Goal: Transaction & Acquisition: Purchase product/service

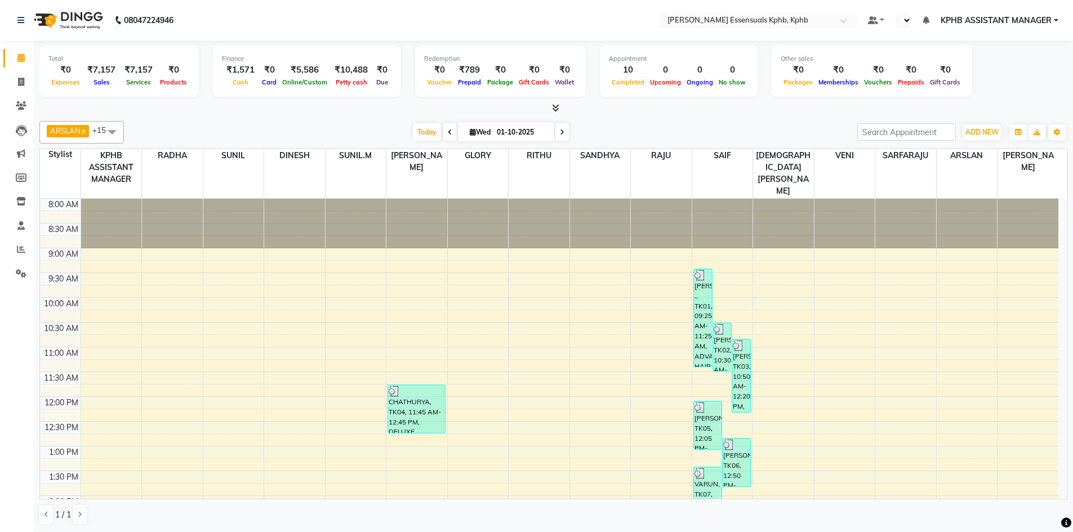
scroll to position [226, 0]
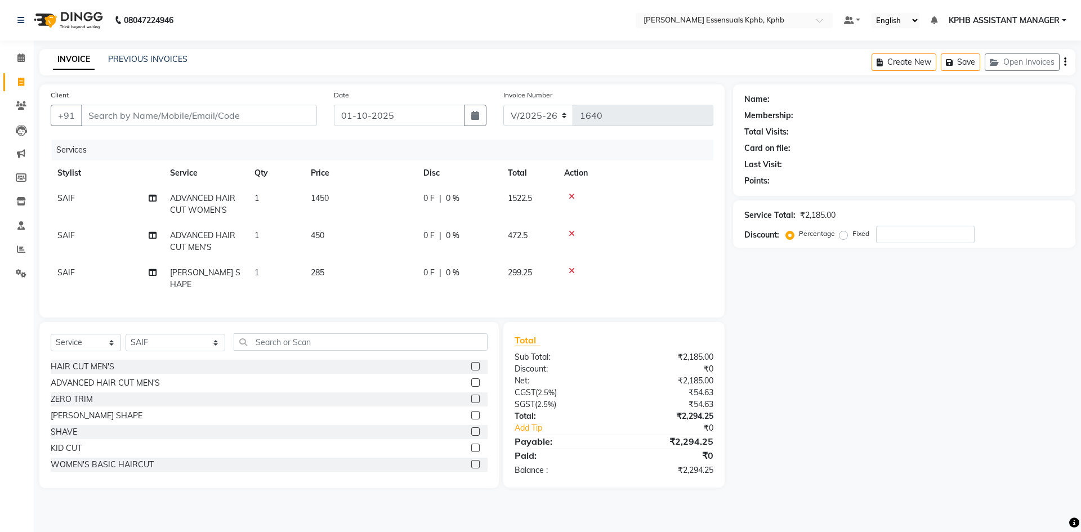
select select "5938"
select select "service"
select select "84873"
click at [332, 199] on td "1450" at bounding box center [360, 204] width 113 height 37
select select "84873"
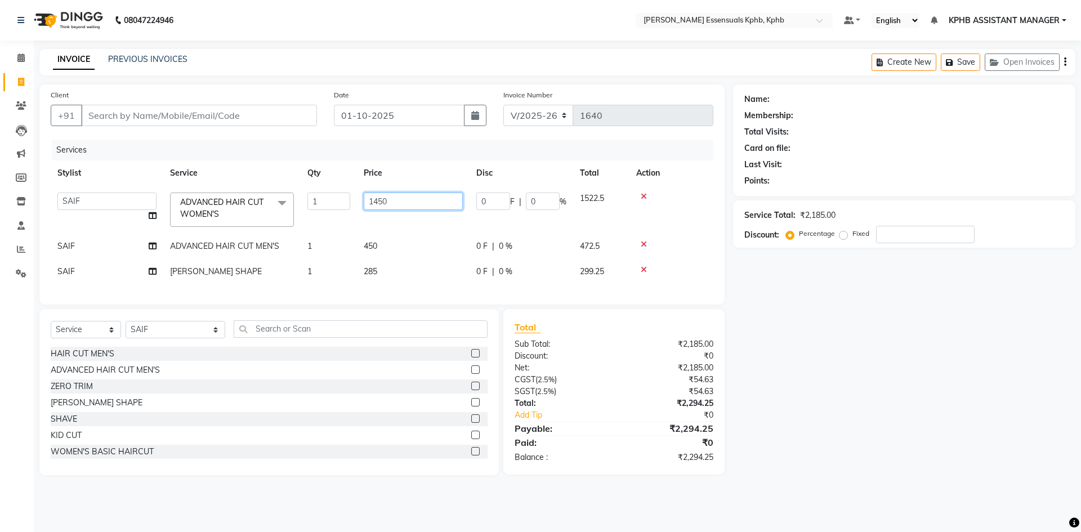
click at [453, 203] on input "1450" at bounding box center [413, 201] width 99 height 17
click at [645, 199] on div at bounding box center [671, 197] width 70 height 8
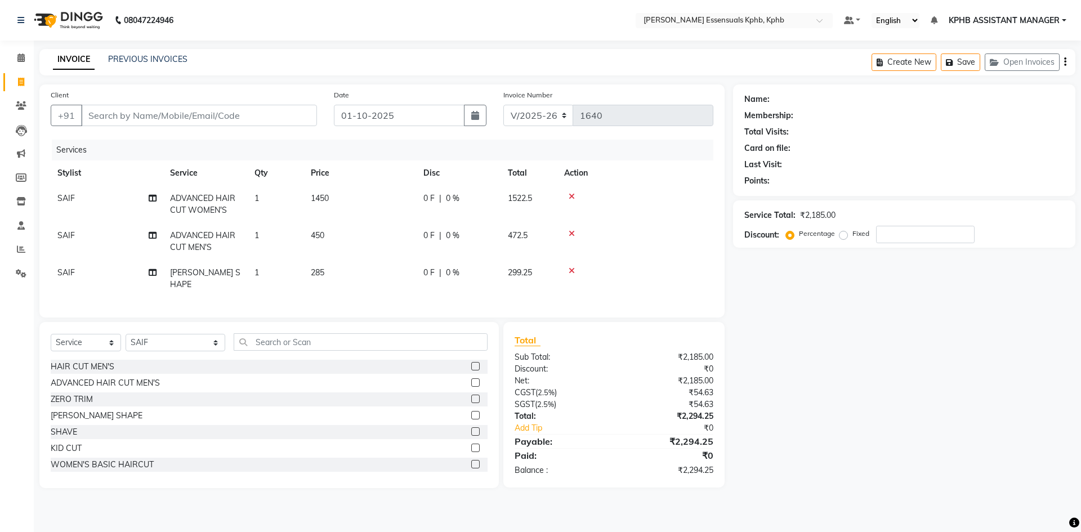
click at [471, 460] on label at bounding box center [475, 464] width 8 height 8
click at [471, 461] on input "checkbox" at bounding box center [474, 464] width 7 height 7
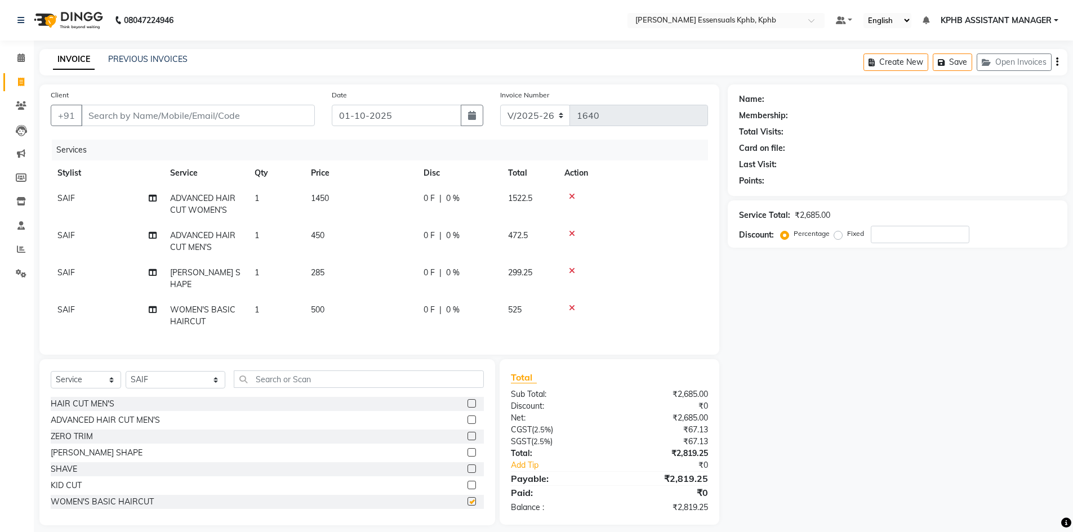
checkbox input "false"
click at [570, 195] on icon at bounding box center [572, 197] width 6 height 8
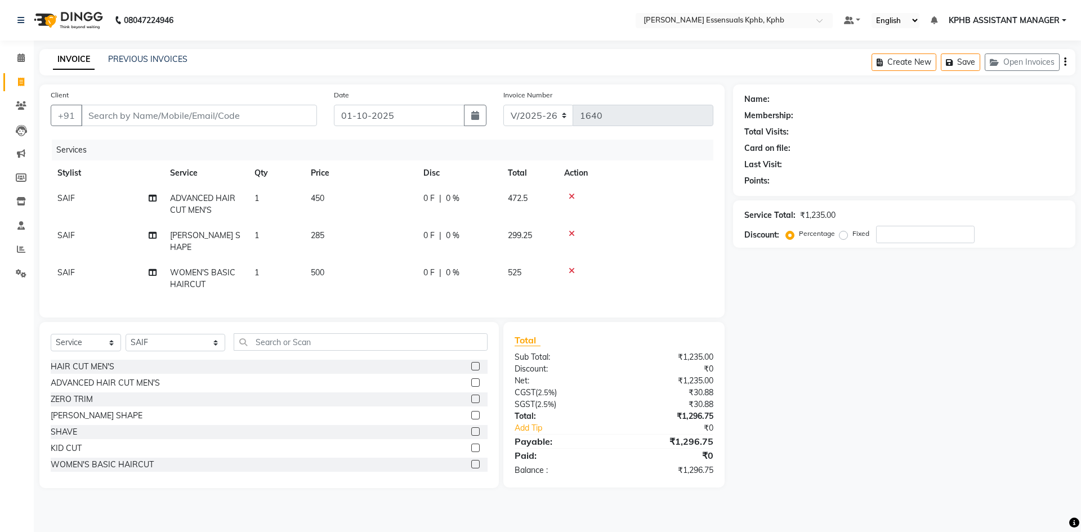
click at [310, 260] on td "500" at bounding box center [360, 278] width 113 height 37
select select "84873"
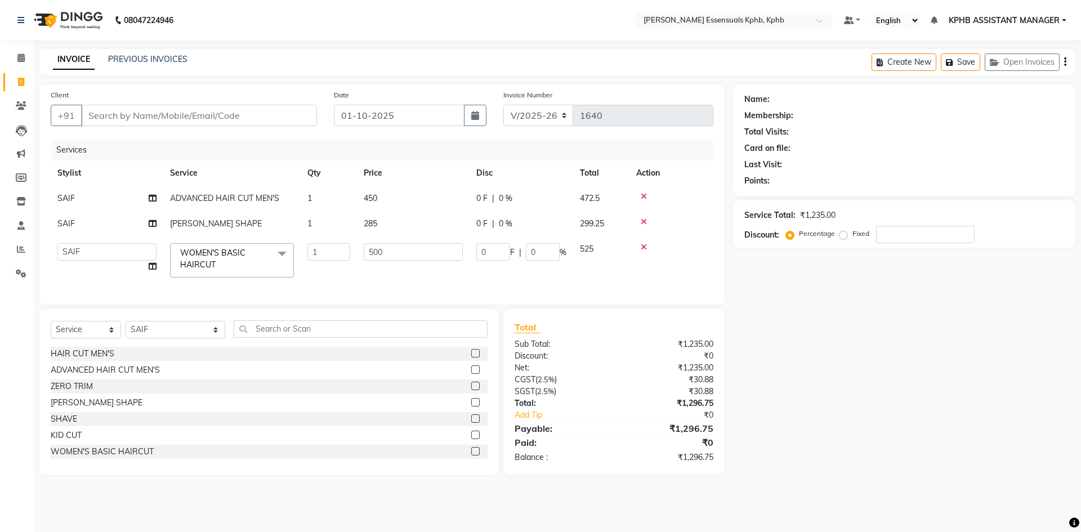
click at [421, 236] on td "285" at bounding box center [413, 223] width 113 height 25
select select "84873"
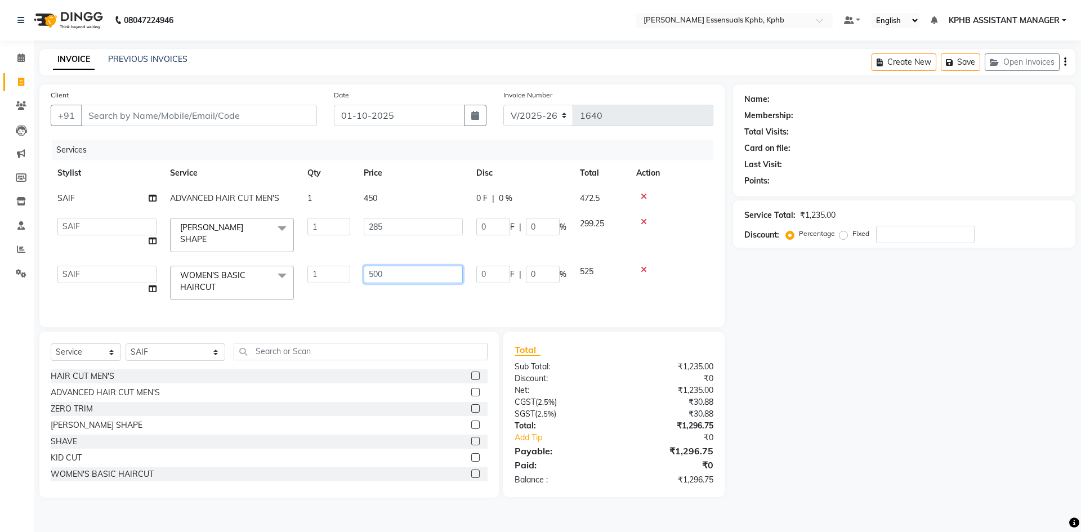
drag, startPoint x: 413, startPoint y: 268, endPoint x: 256, endPoint y: 291, distance: 159.3
click at [256, 291] on tr "ARSLAN DINESH GLORY KPHB ASSISTANT MANAGER KRISHNA VENI MANJULA NIKHITHA RADHA …" at bounding box center [382, 283] width 663 height 48
type input "1100"
click at [674, 426] on div "Total Sub Total: ₹1,235.00 Discount: ₹0 Net: ₹1,235.00 CGST ( 2.5% ) ₹30.88 SGS…" at bounding box center [614, 414] width 199 height 143
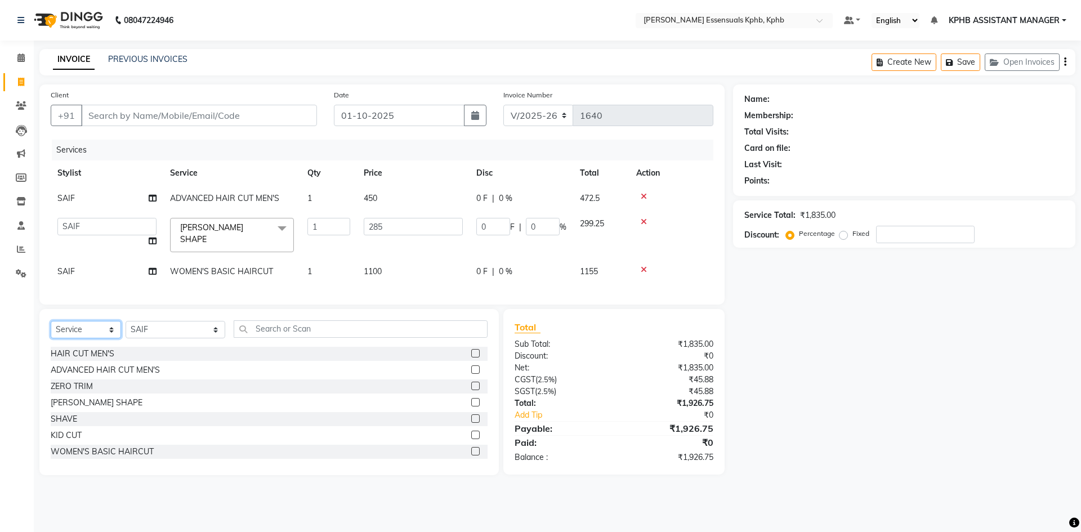
click at [108, 338] on select "Select Service Product Membership Package Voucher Prepaid Gift Card" at bounding box center [86, 329] width 70 height 17
select select "product"
click at [51, 324] on select "Select Service Product Membership Package Voucher Prepaid Gift Card" at bounding box center [86, 329] width 70 height 17
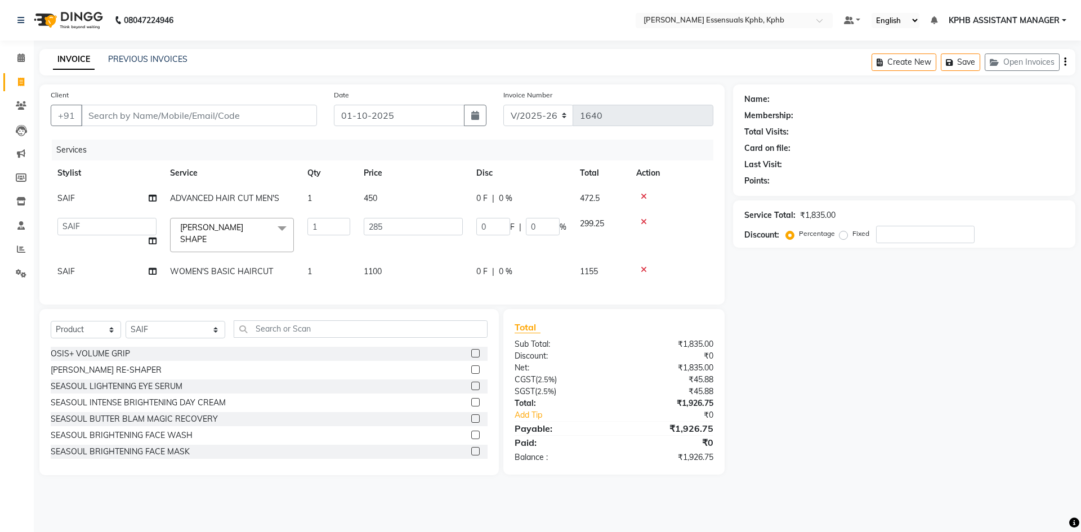
click at [291, 314] on div "Select Service Product Membership Package Voucher Prepaid Gift Card Select Styl…" at bounding box center [268, 392] width 459 height 166
click at [288, 333] on input "text" at bounding box center [361, 328] width 254 height 17
type input "ULT"
click at [471, 423] on label at bounding box center [475, 418] width 8 height 8
click at [471, 423] on input "checkbox" at bounding box center [474, 419] width 7 height 7
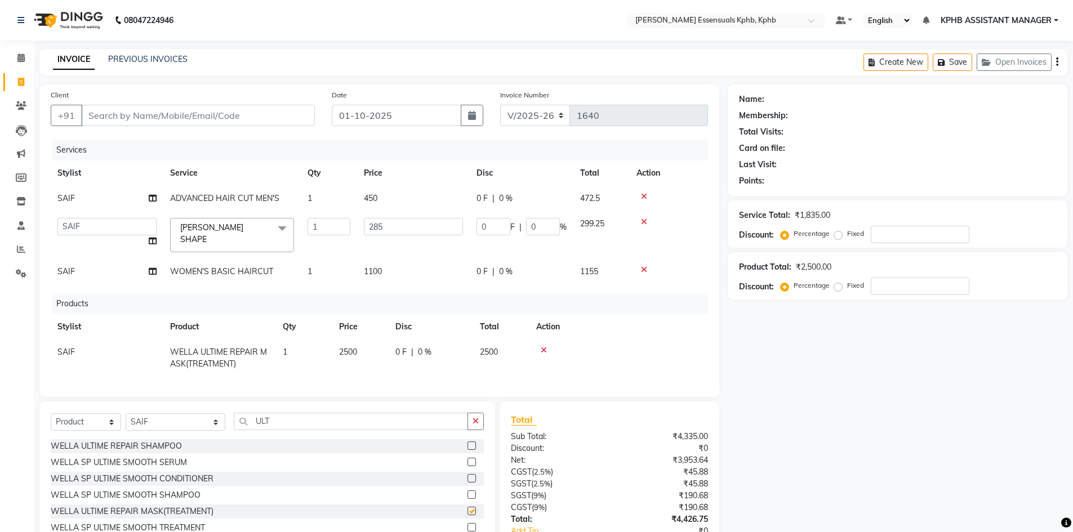
checkbox input "false"
click at [218, 116] on input "Client" at bounding box center [198, 115] width 234 height 21
type input "6"
type input "0"
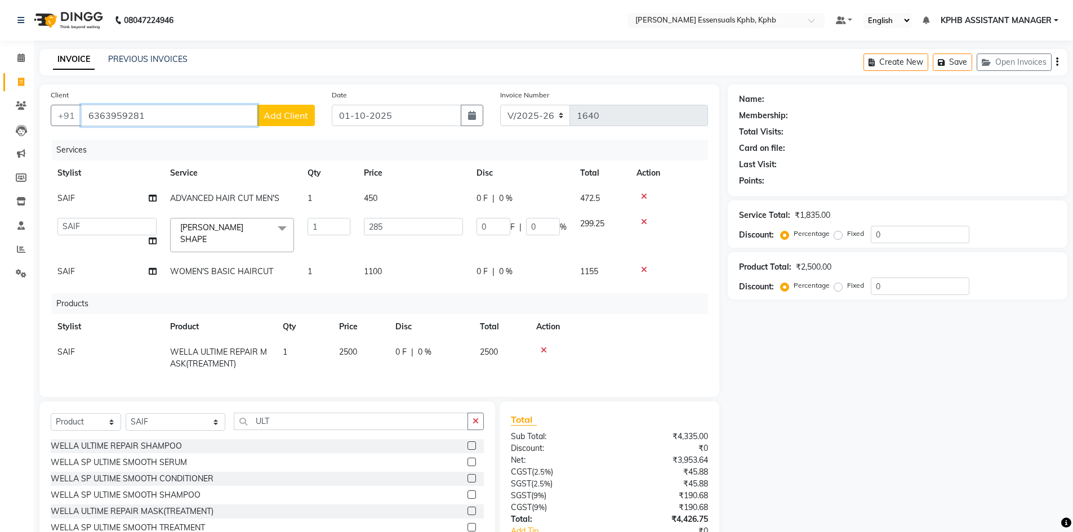
type input "6363959281"
click at [293, 115] on span "Add Client" at bounding box center [286, 115] width 44 height 11
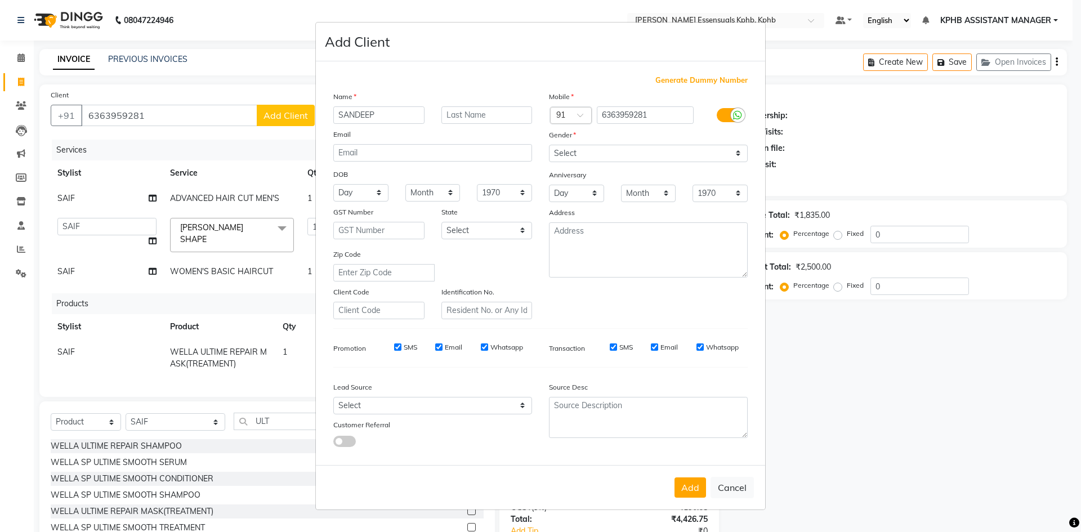
type input "SANDEEP"
click at [659, 163] on div "Mobile Country Code × 91 6363959281 Gender Select Male Female Other Prefer Not …" at bounding box center [649, 205] width 216 height 229
click at [653, 155] on select "Select Male Female Other Prefer Not To Say" at bounding box center [648, 153] width 199 height 17
select select "male"
click at [549, 145] on select "Select Male Female Other Prefer Not To Say" at bounding box center [648, 153] width 199 height 17
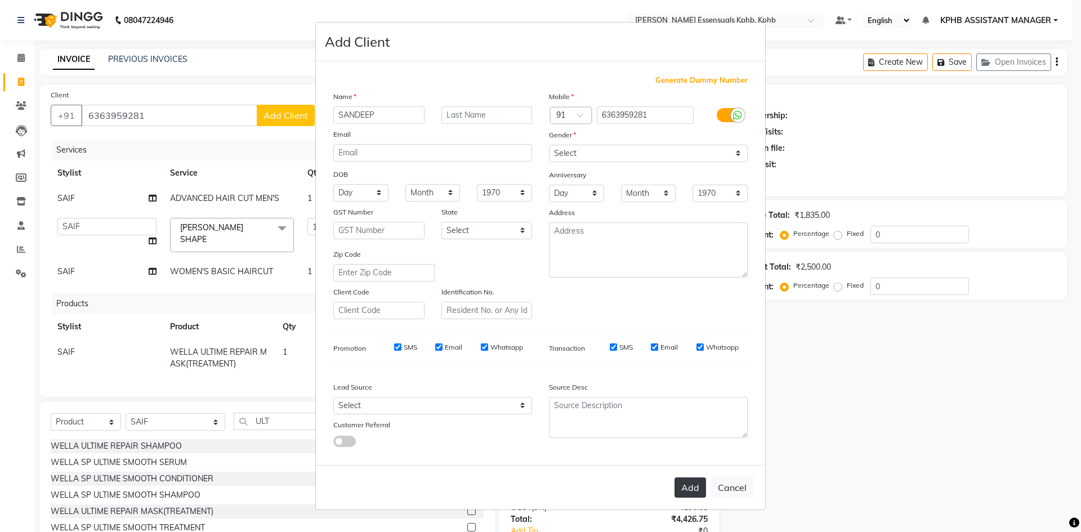
click at [700, 488] on button "Add" at bounding box center [691, 487] width 32 height 20
select select
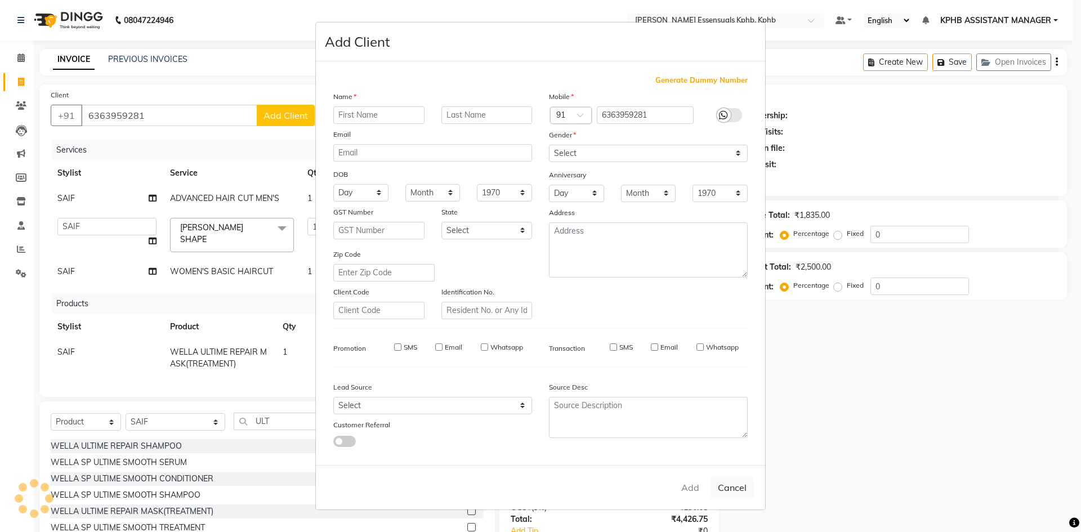
select select
checkbox input "false"
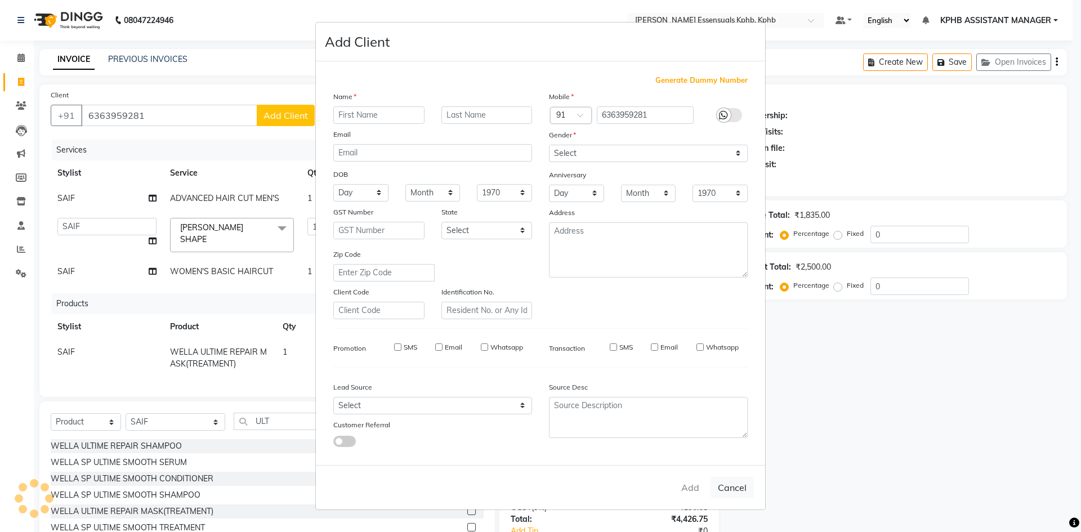
checkbox input "false"
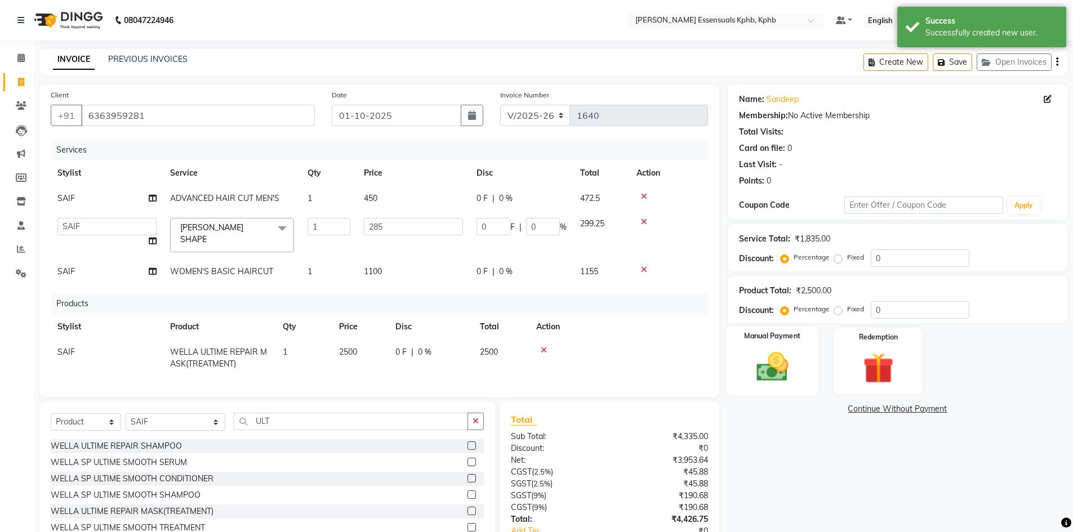
click at [797, 345] on div "Manual Payment" at bounding box center [771, 361] width 93 height 69
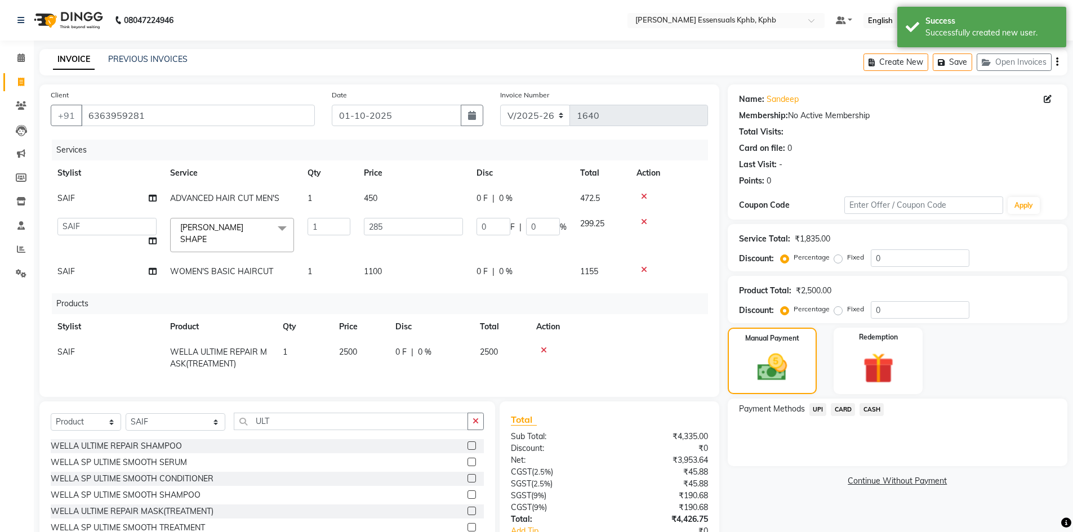
click at [814, 412] on span "UPI" at bounding box center [817, 409] width 17 height 13
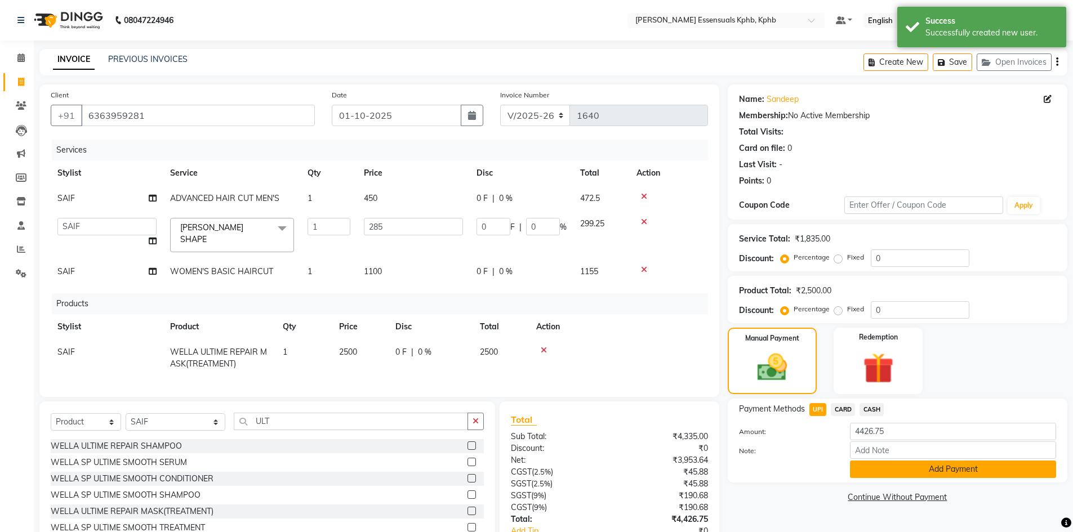
click at [889, 470] on button "Add Payment" at bounding box center [953, 469] width 206 height 17
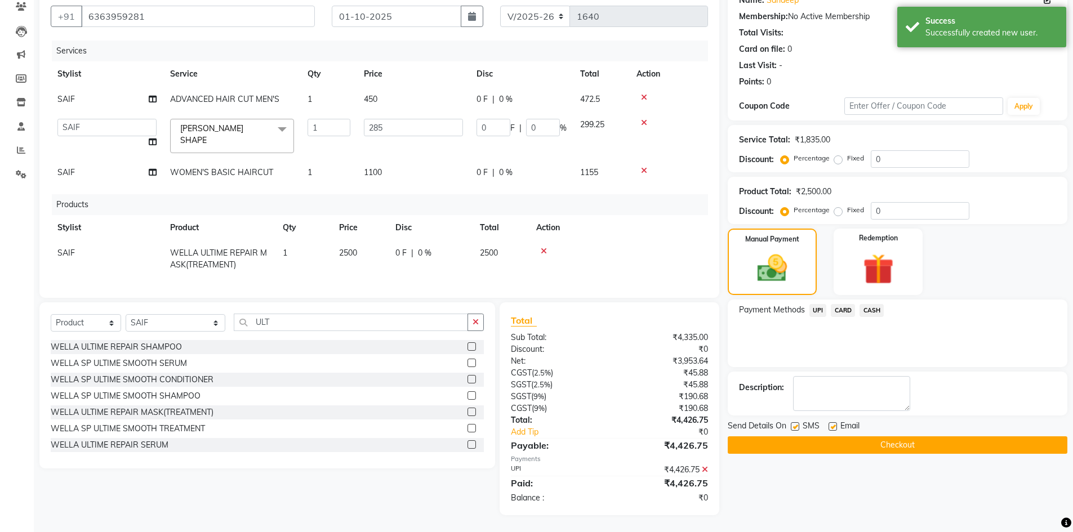
scroll to position [102, 0]
click at [870, 443] on button "Checkout" at bounding box center [897, 444] width 340 height 17
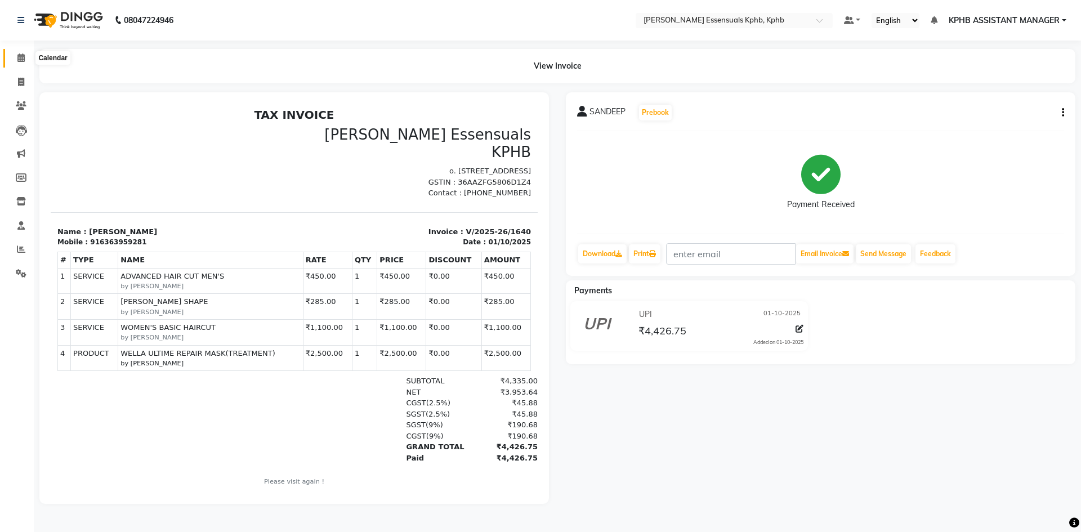
drag, startPoint x: 15, startPoint y: 59, endPoint x: 17, endPoint y: 65, distance: 6.1
click at [15, 59] on span at bounding box center [21, 58] width 20 height 13
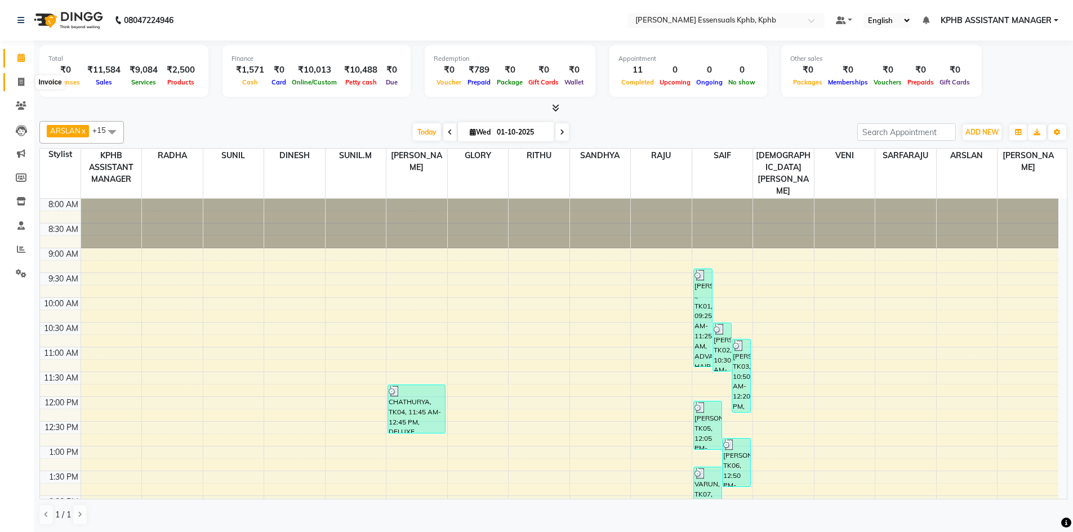
click at [24, 82] on icon at bounding box center [21, 82] width 6 height 8
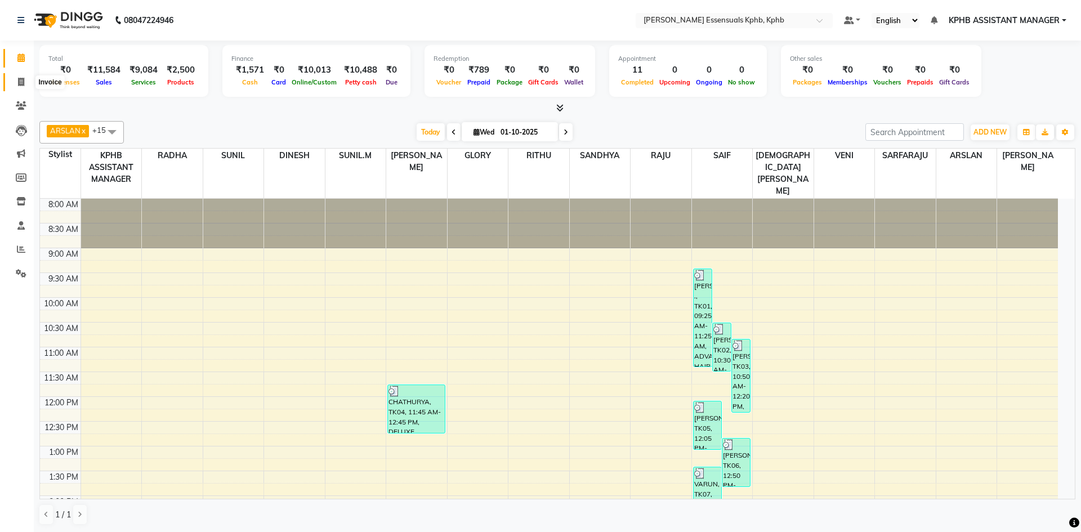
select select "5938"
select select "service"
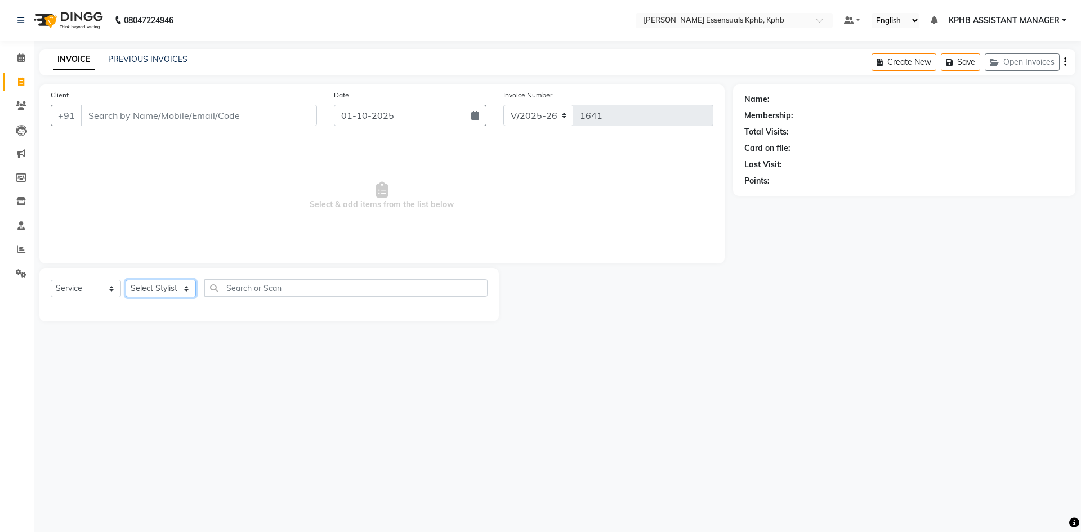
click at [184, 287] on select "Select Stylist" at bounding box center [161, 288] width 70 height 17
select select "63852"
click at [126, 280] on select "Select Stylist ARSLAN DINESH GLORY KPHB ASSISTANT MANAGER KRISHNA VENI MANJULA …" at bounding box center [176, 288] width 100 height 17
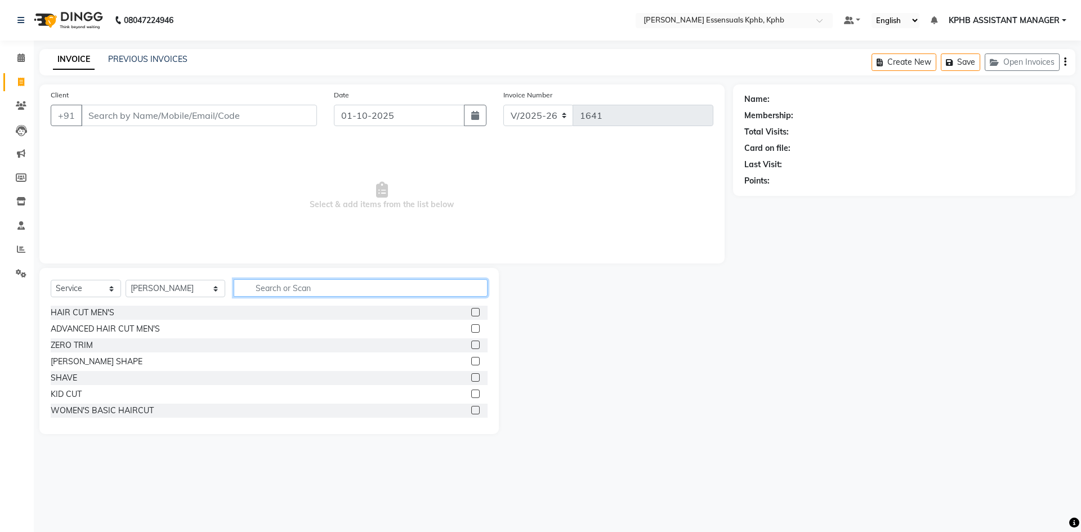
click at [307, 295] on input "text" at bounding box center [361, 287] width 254 height 17
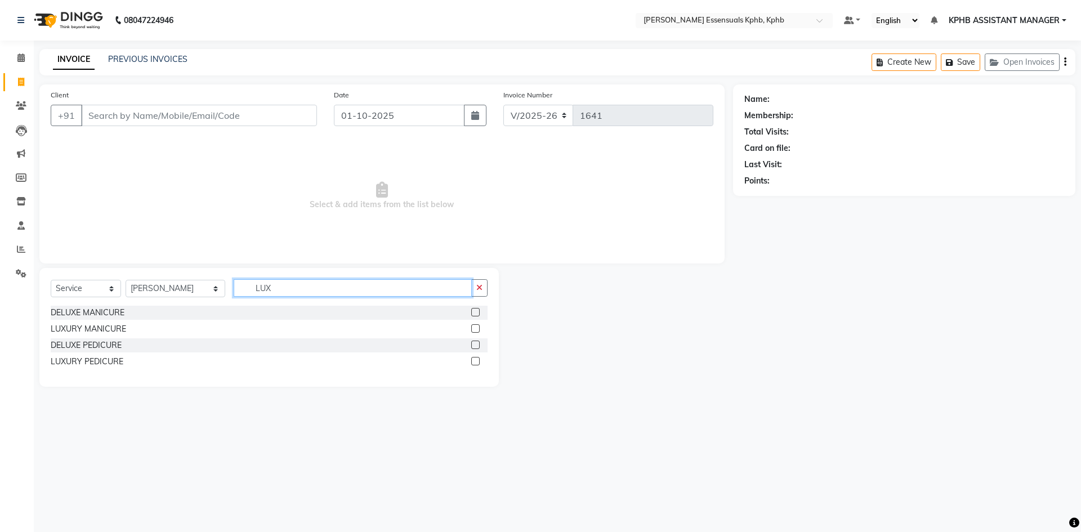
type input "LUX"
click at [474, 360] on label at bounding box center [475, 361] width 8 height 8
click at [474, 360] on input "checkbox" at bounding box center [474, 361] width 7 height 7
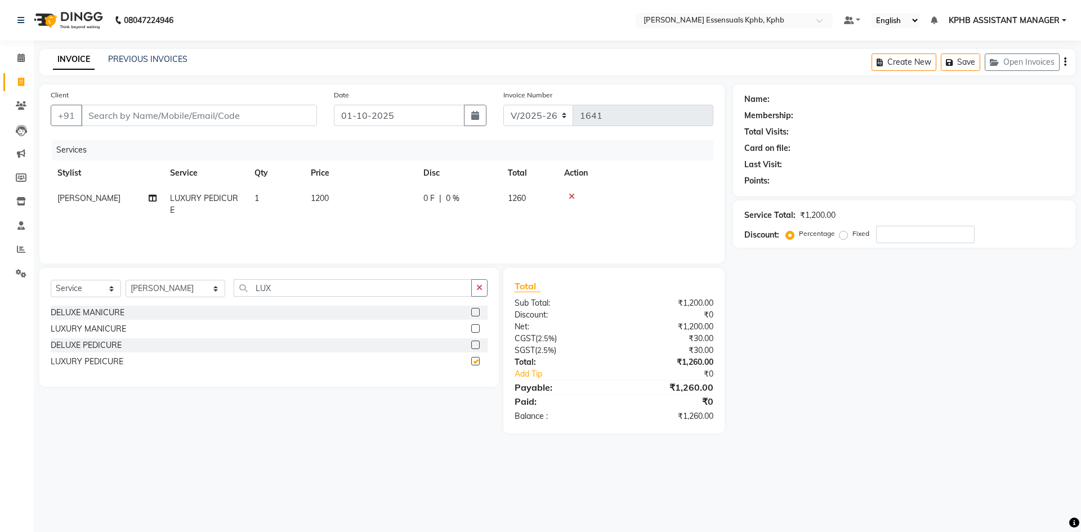
checkbox input "false"
click at [325, 196] on span "1200" at bounding box center [320, 198] width 18 height 10
select select "63852"
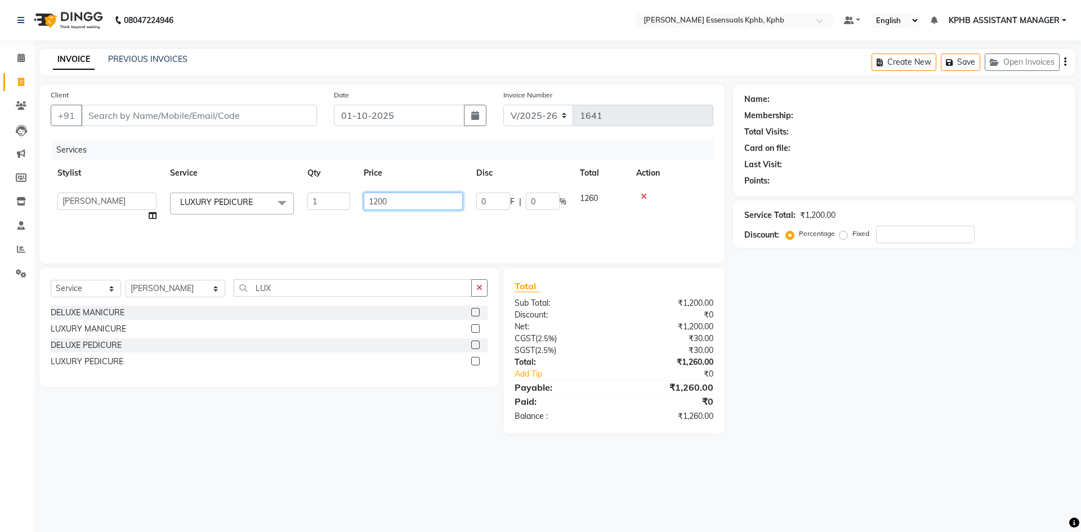
drag, startPoint x: 415, startPoint y: 200, endPoint x: 0, endPoint y: 134, distance: 420.2
click at [51, 171] on table "Stylist Service Qty Price Disc Total Action ARSLAN DINESH GLORY KPHB ASSISTANT …" at bounding box center [382, 194] width 663 height 68
type input "1500"
click at [673, 369] on div "₹0" at bounding box center [677, 374] width 90 height 12
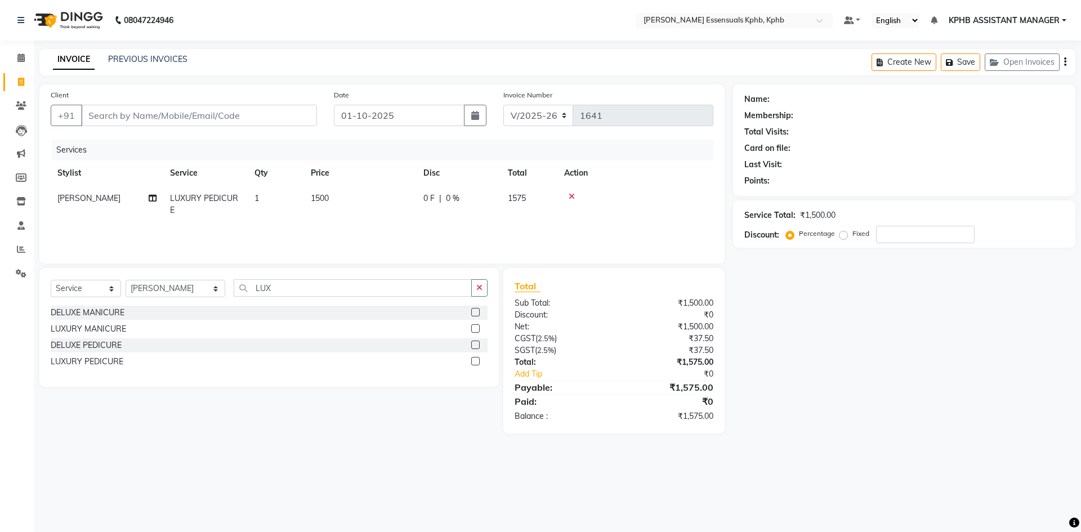
click at [197, 99] on div "Client +91" at bounding box center [183, 112] width 283 height 46
click at [192, 111] on input "Client" at bounding box center [199, 115] width 236 height 21
type input "7"
type input "0"
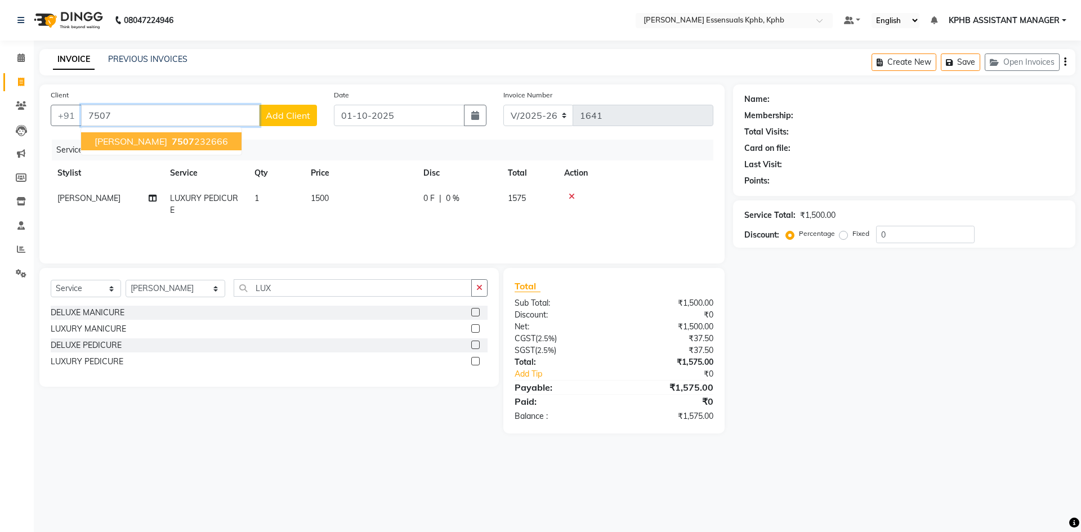
click at [222, 145] on button "RAVI SHENKAR 7507 232666" at bounding box center [161, 141] width 160 height 18
type input "7507232666"
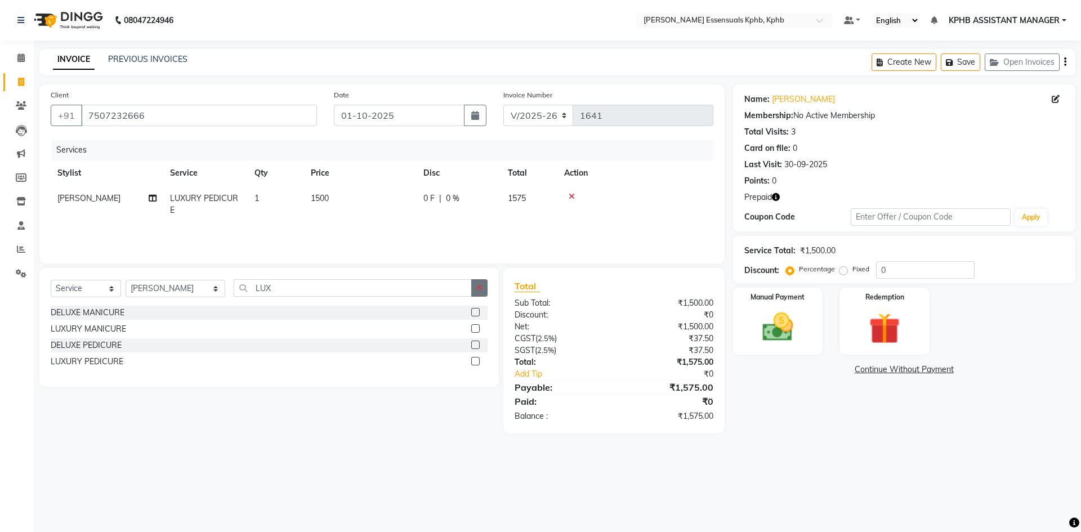
click at [479, 289] on icon "button" at bounding box center [479, 288] width 6 height 8
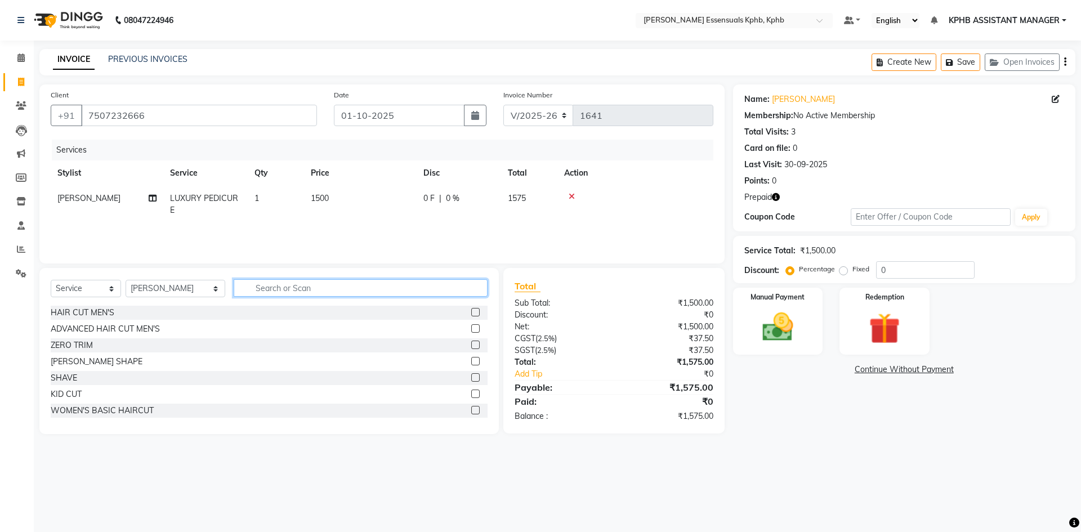
click at [341, 289] on input "text" at bounding box center [361, 287] width 254 height 17
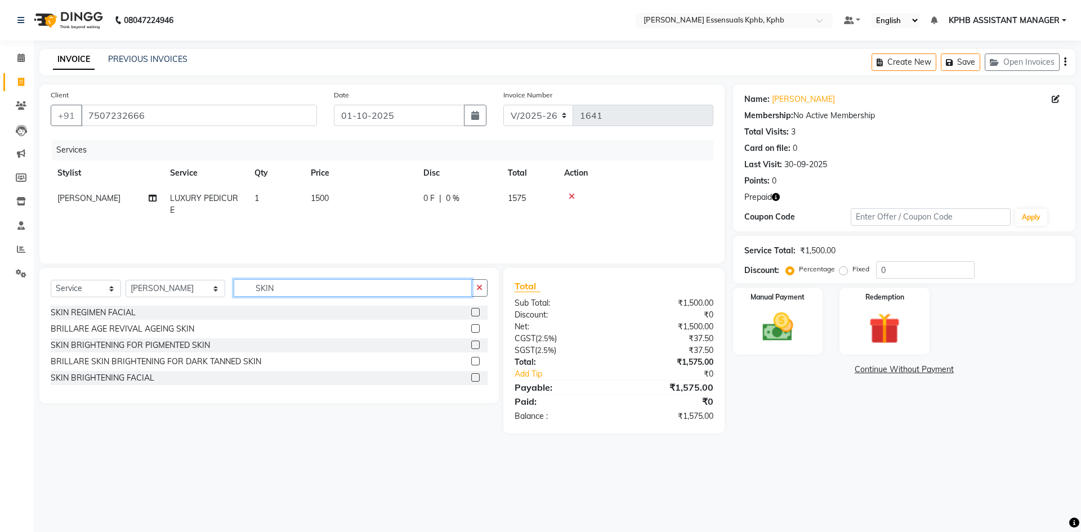
type input "SKIN"
click at [475, 378] on label at bounding box center [475, 377] width 8 height 8
click at [475, 378] on input "checkbox" at bounding box center [474, 377] width 7 height 7
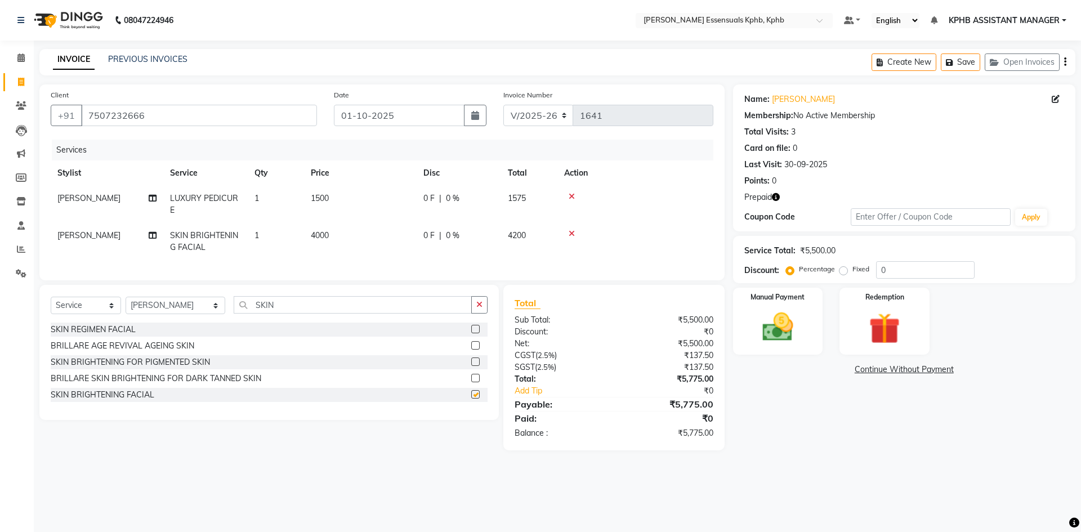
checkbox input "false"
click at [772, 102] on link "Ravi Shenkar" at bounding box center [803, 99] width 63 height 12
click at [336, 235] on td "4000" at bounding box center [360, 241] width 113 height 37
select select "63852"
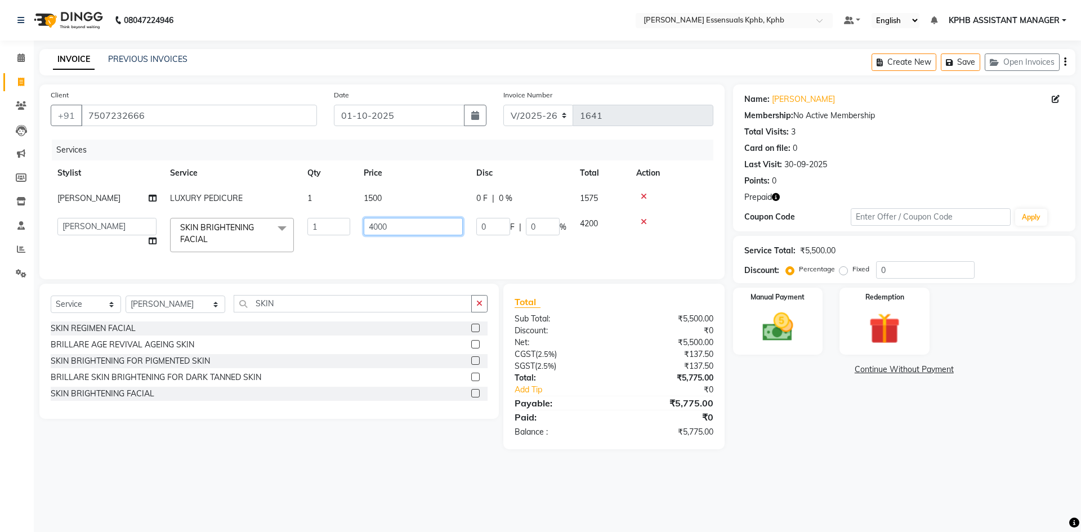
drag, startPoint x: 435, startPoint y: 230, endPoint x: 256, endPoint y: 244, distance: 179.1
click at [257, 244] on tr "ARSLAN DINESH GLORY KPHB ASSISTANT MANAGER KRISHNA VENI MANJULA NIKHITHA RADHA …" at bounding box center [382, 235] width 663 height 48
type input "4720"
click at [661, 438] on div "₹5,775.00" at bounding box center [668, 432] width 108 height 12
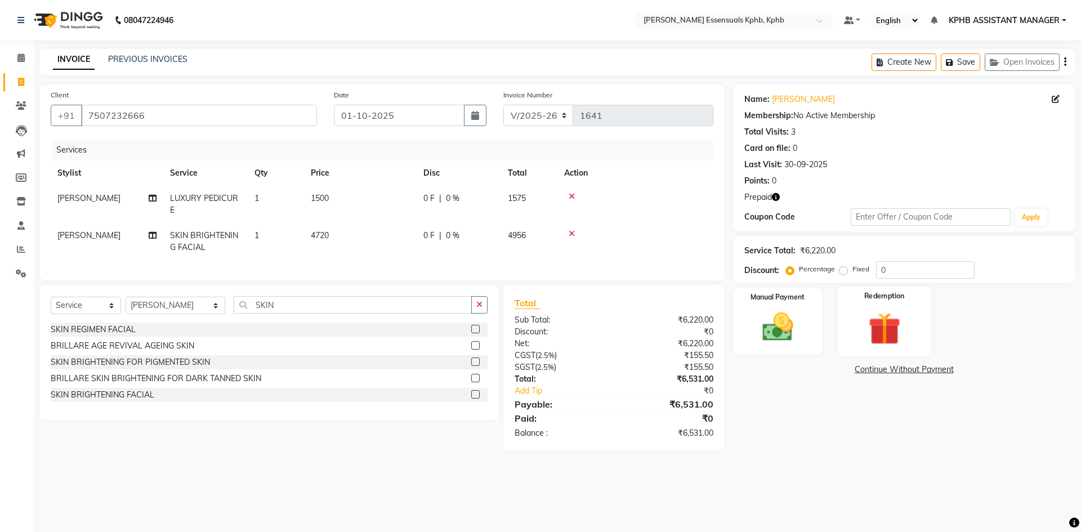
click at [852, 323] on div "Redemption" at bounding box center [884, 321] width 93 height 69
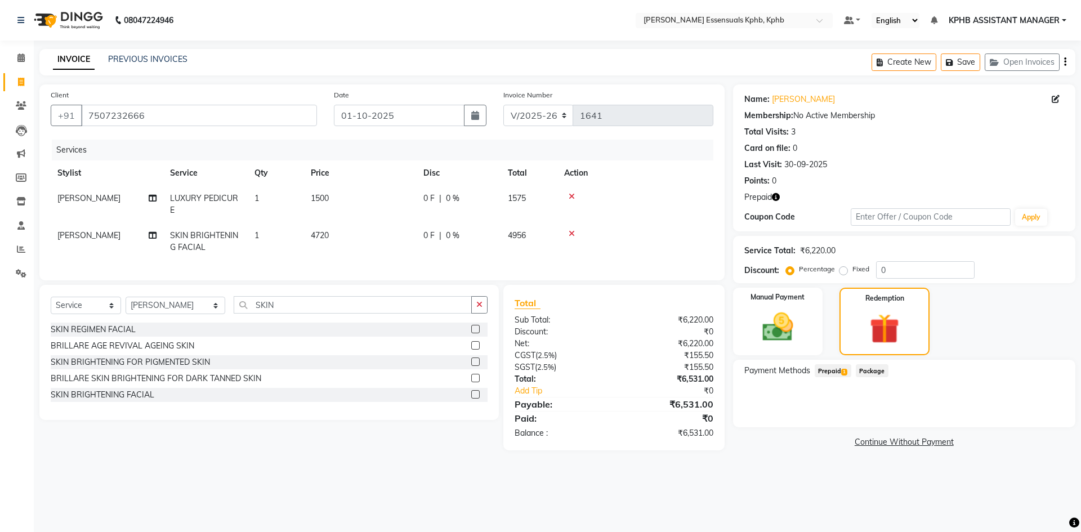
click at [828, 376] on span "Prepaid 1" at bounding box center [833, 370] width 37 height 13
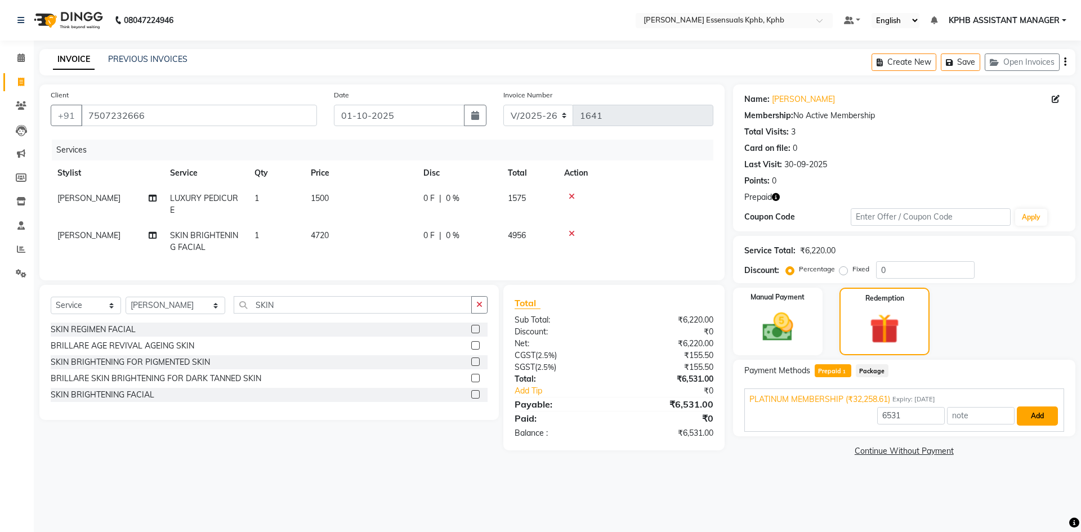
click at [1023, 414] on button "Add" at bounding box center [1037, 416] width 41 height 19
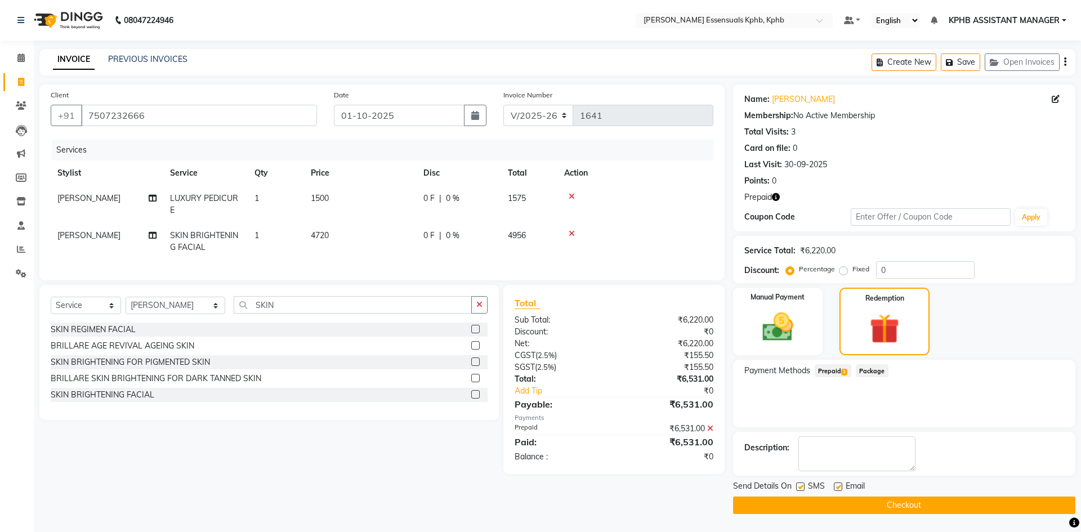
click at [957, 503] on button "Checkout" at bounding box center [904, 505] width 342 height 17
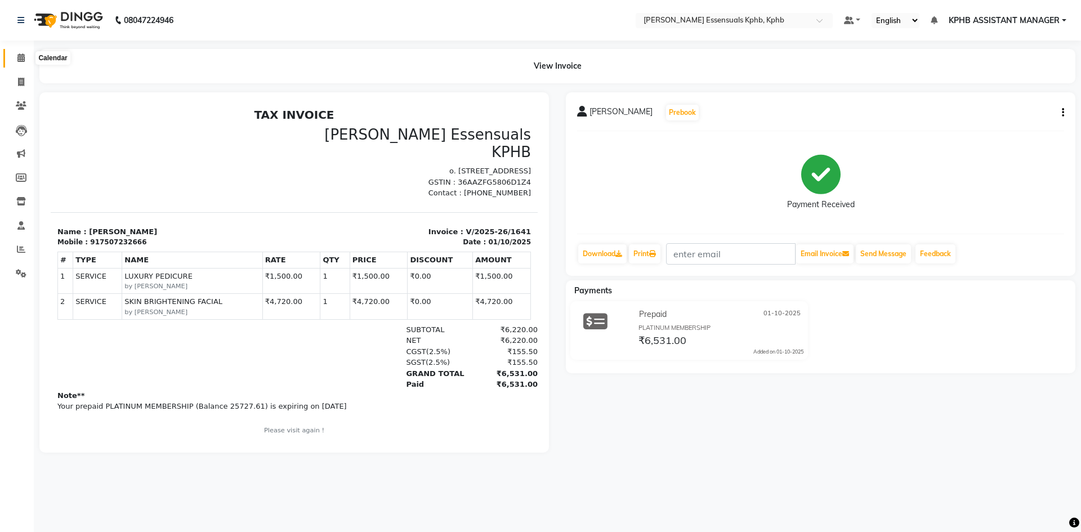
click at [26, 61] on span at bounding box center [21, 58] width 20 height 13
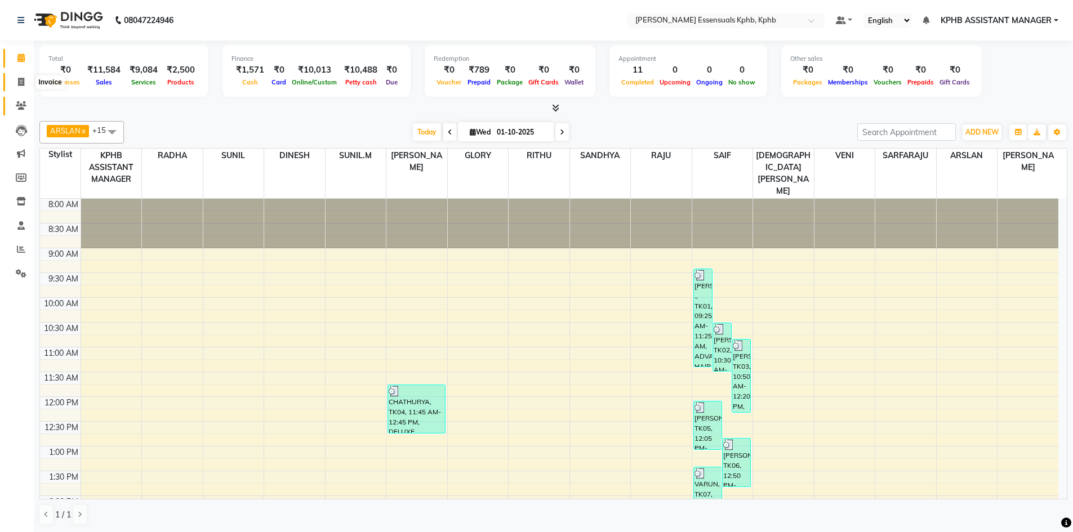
drag, startPoint x: 16, startPoint y: 81, endPoint x: 29, endPoint y: 100, distance: 23.1
click at [16, 81] on span at bounding box center [21, 82] width 20 height 13
select select "service"
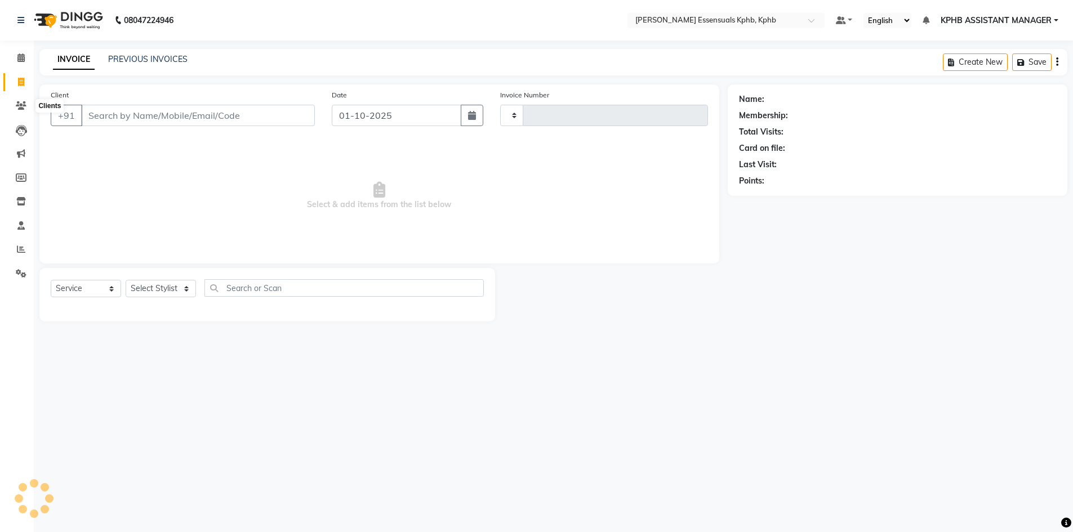
type input "1641"
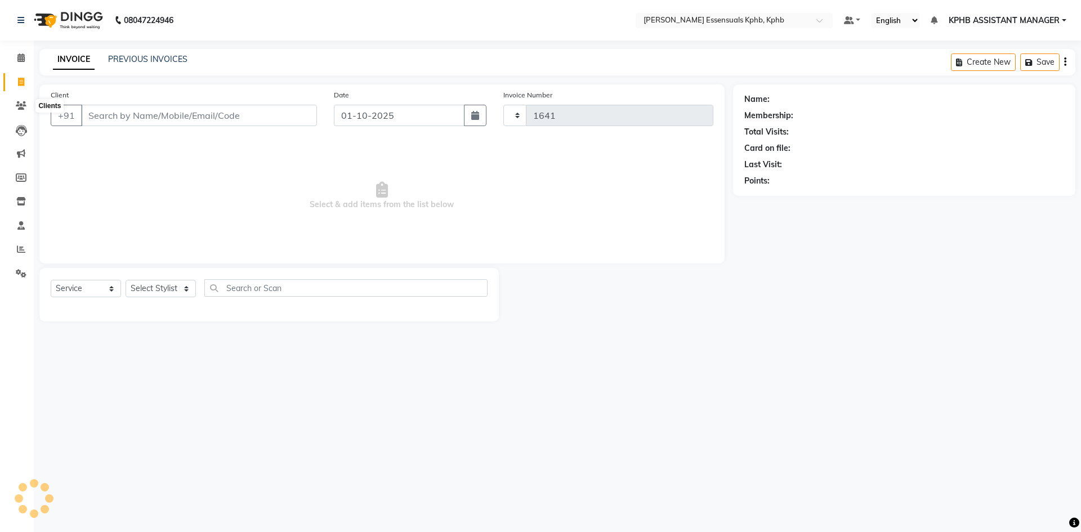
select select "5938"
click at [190, 285] on select "Select Stylist" at bounding box center [161, 288] width 70 height 17
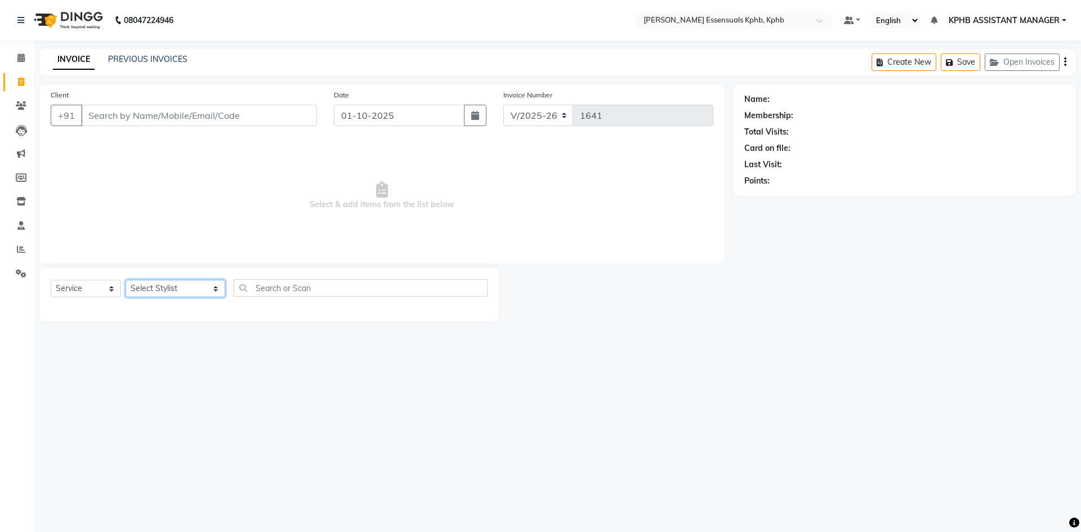
select select "84873"
click at [126, 280] on select "Select Stylist [PERSON_NAME] KPHB ASSISTANT MANAGER [PERSON_NAME] [PERSON_NAME]…" at bounding box center [176, 288] width 100 height 17
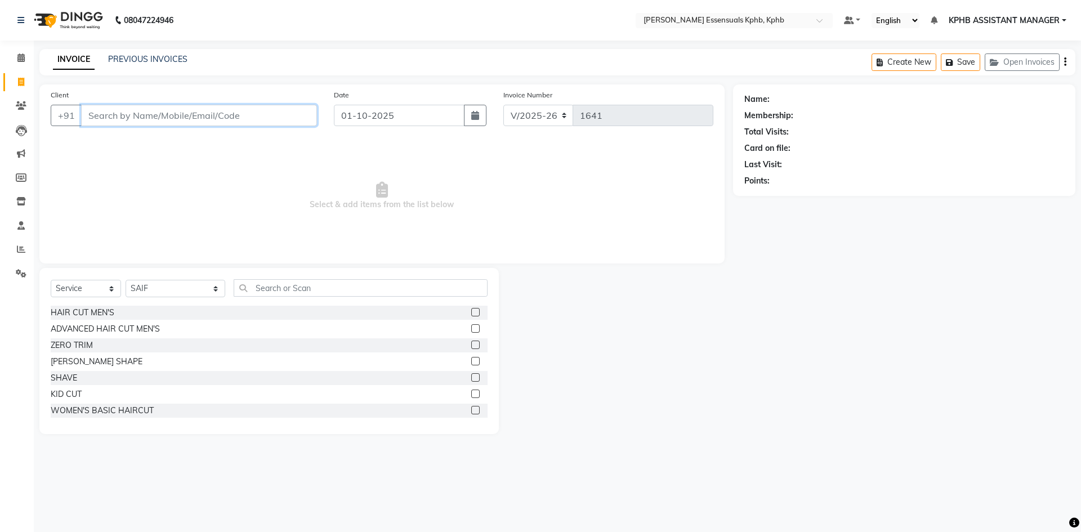
click at [171, 117] on input "Client" at bounding box center [199, 115] width 236 height 21
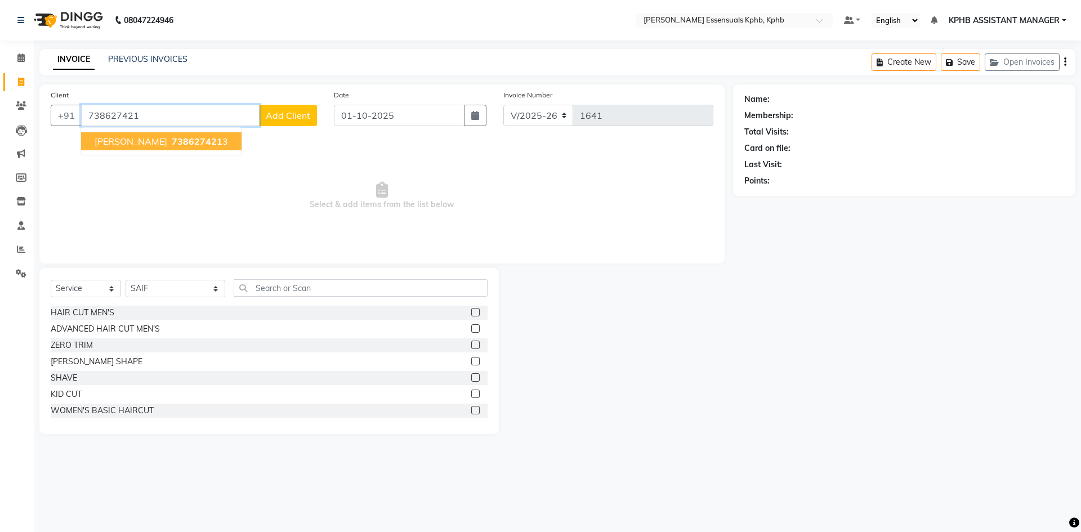
click at [186, 145] on span "738627421" at bounding box center [197, 141] width 51 height 11
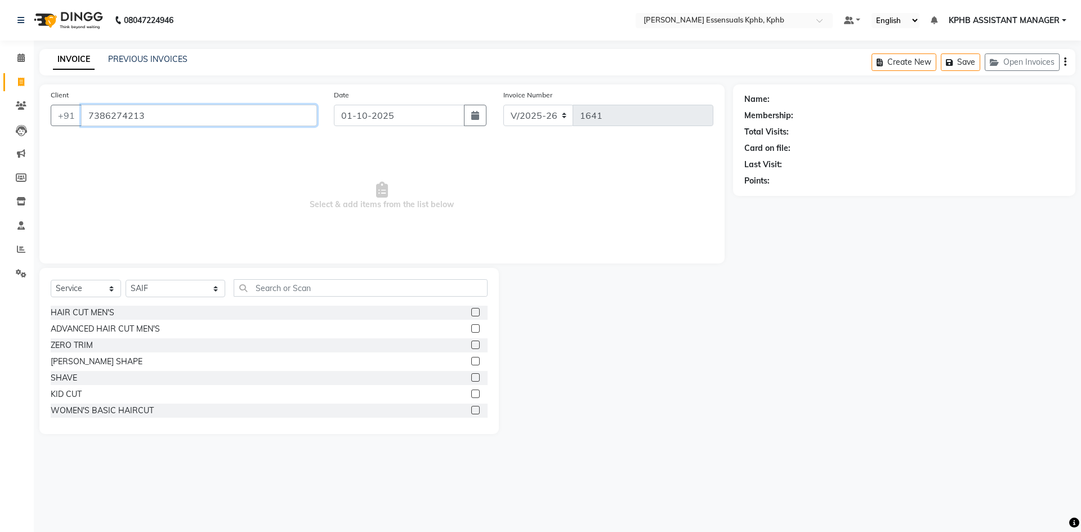
type input "7386274213"
click at [135, 301] on div "Select Service Product Membership Package Voucher Prepaid Gift Card Select Styl…" at bounding box center [269, 292] width 437 height 26
click at [471, 328] on label at bounding box center [475, 328] width 8 height 8
click at [471, 328] on input "checkbox" at bounding box center [474, 328] width 7 height 7
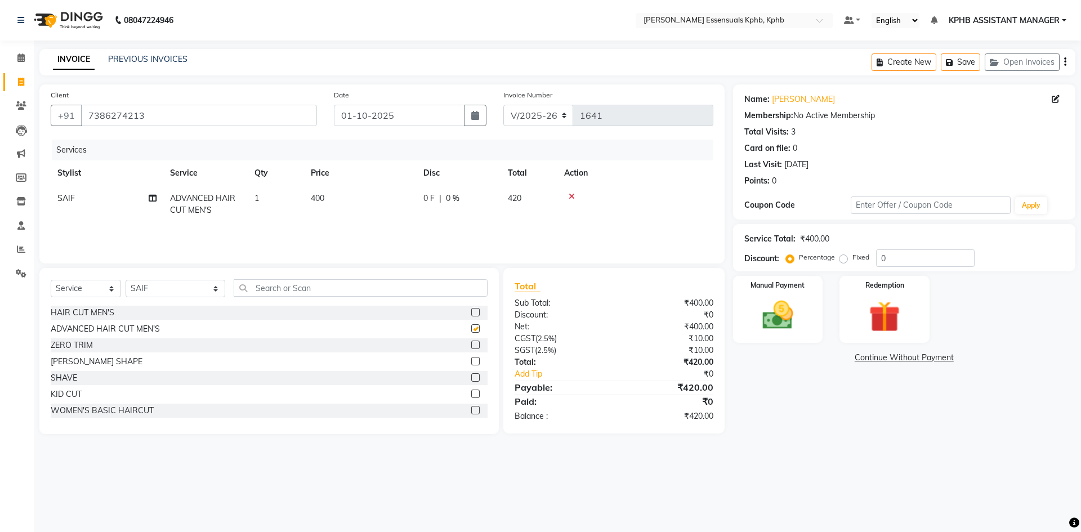
checkbox input "false"
click at [471, 359] on label at bounding box center [475, 361] width 8 height 8
click at [471, 359] on input "checkbox" at bounding box center [474, 361] width 7 height 7
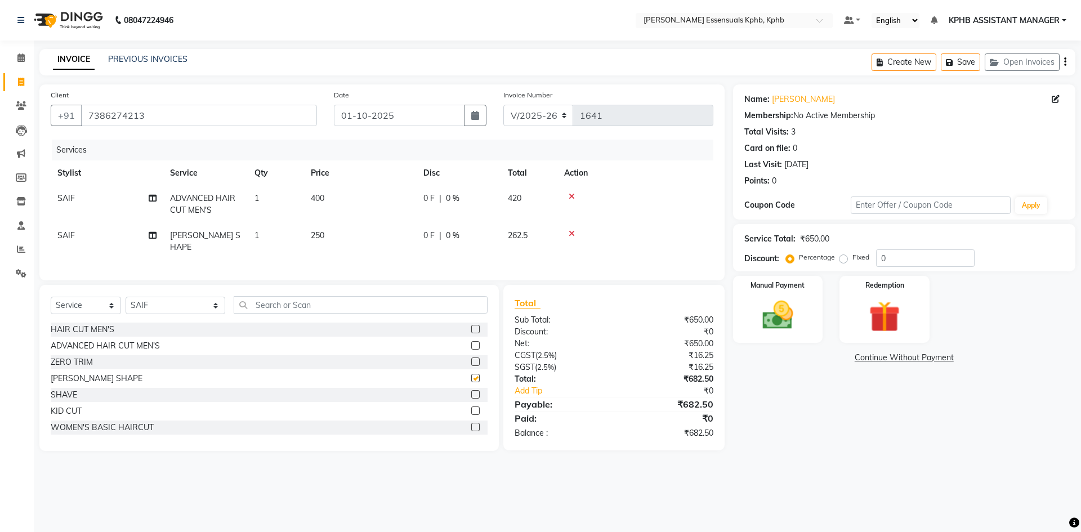
checkbox input "false"
click at [318, 207] on td "400" at bounding box center [360, 204] width 113 height 37
select select "84873"
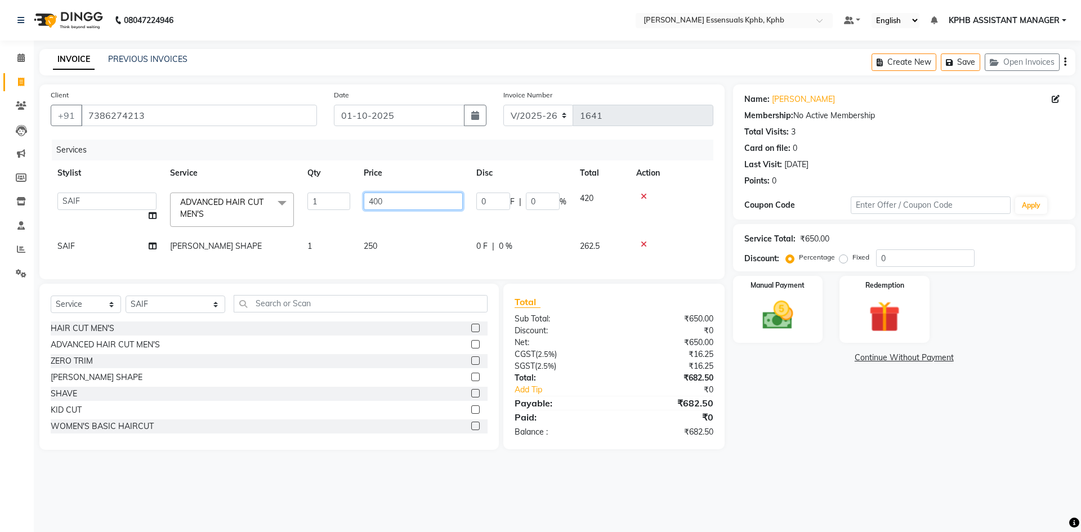
drag, startPoint x: 385, startPoint y: 205, endPoint x: 267, endPoint y: 205, distance: 118.2
click at [267, 205] on tr "ARSLAN DINESH GLORY KPHB ASSISTANT MANAGER KRISHNA VENI MANJULA NIKHITHA RADHA …" at bounding box center [382, 210] width 663 height 48
type input "450"
click at [640, 383] on div "Total Sub Total: ₹650.00 Discount: ₹0 Net: ₹650.00 CGST ( 2.5% ) ₹16.25 SGST ( …" at bounding box center [614, 366] width 199 height 143
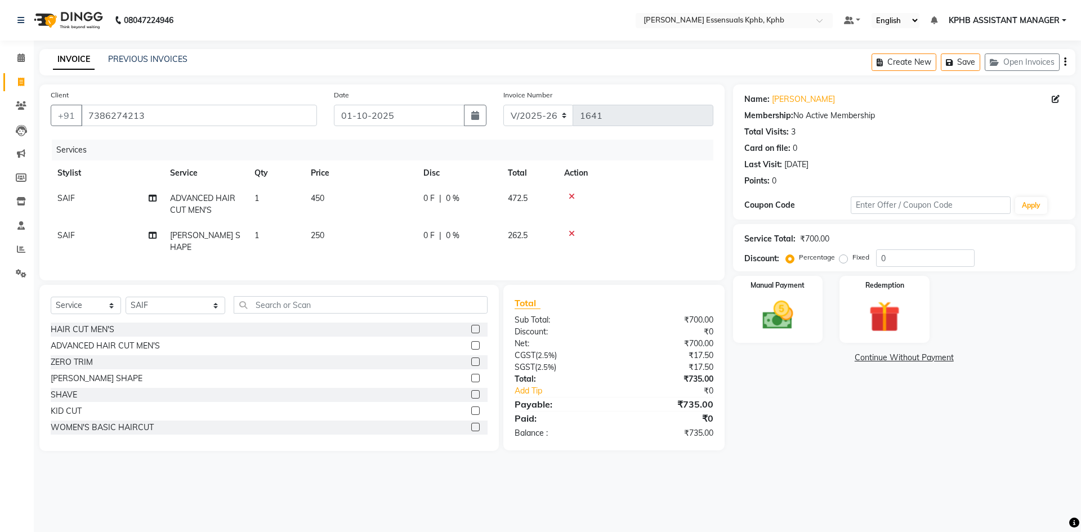
click at [330, 235] on td "250" at bounding box center [360, 241] width 113 height 37
select select "84873"
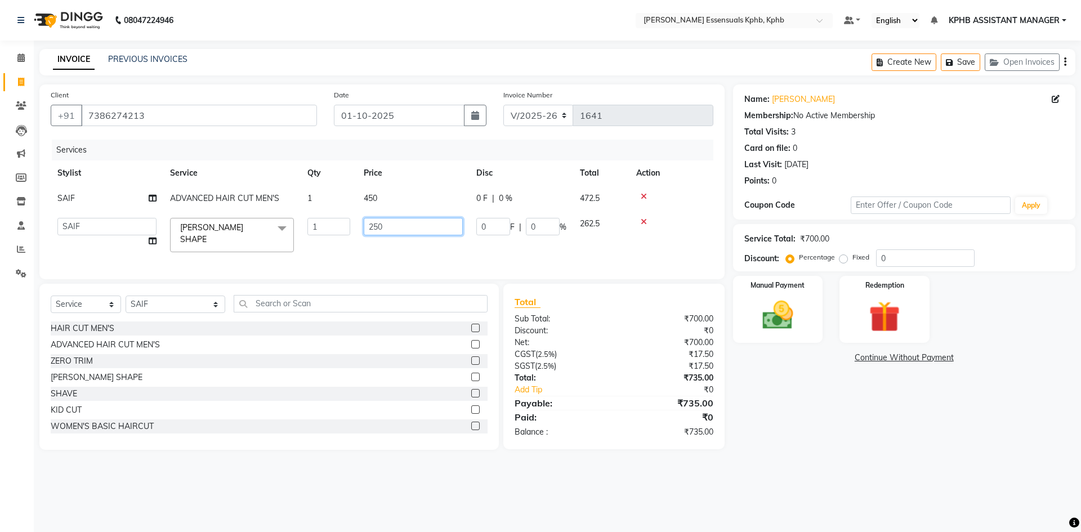
drag, startPoint x: 403, startPoint y: 224, endPoint x: 76, endPoint y: 184, distance: 329.5
click at [173, 193] on tbody "SAIF ADVANCED HAIR CUT MEN'S 1 450 0 F | 0 % 472.5 ARSLAN DINESH GLORY KPHB ASS…" at bounding box center [382, 222] width 663 height 73
type input "285"
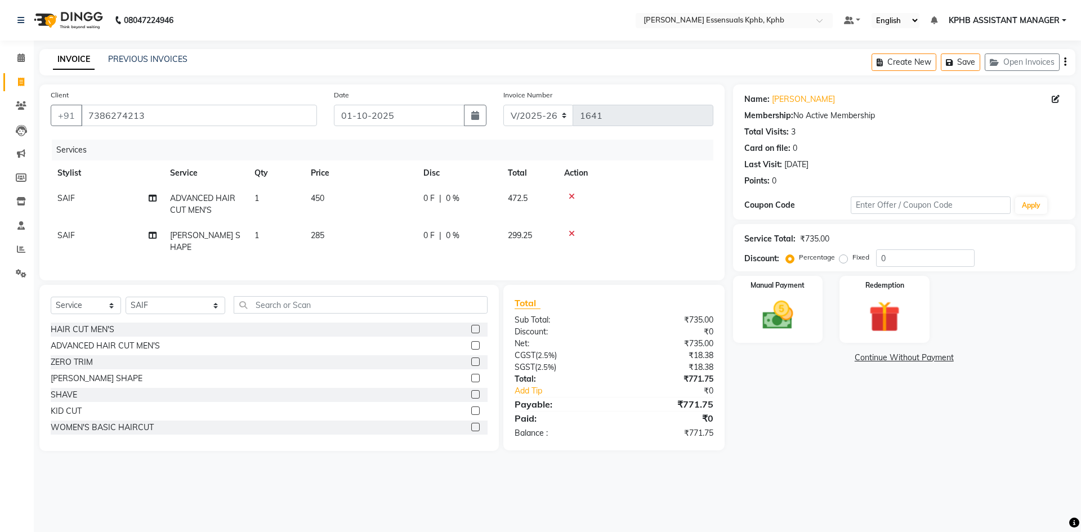
click at [680, 412] on div "Total Sub Total: ₹735.00 Discount: ₹0 Net: ₹735.00 CGST ( 2.5% ) ₹18.38 SGST ( …" at bounding box center [614, 367] width 199 height 143
click at [782, 95] on link "Ravi Kumar" at bounding box center [803, 99] width 63 height 12
click at [789, 309] on img at bounding box center [778, 315] width 52 height 37
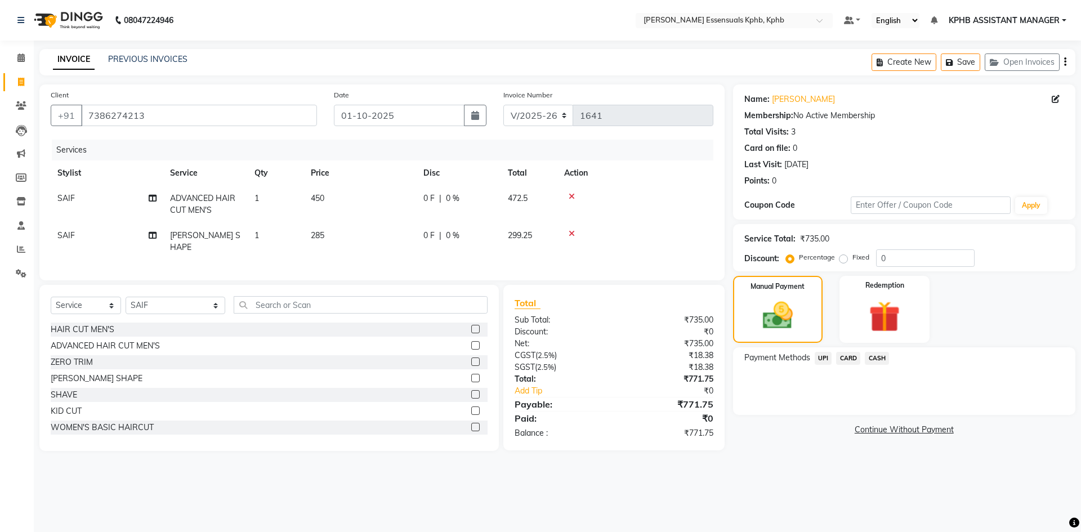
click at [819, 356] on span "UPI" at bounding box center [823, 358] width 17 height 13
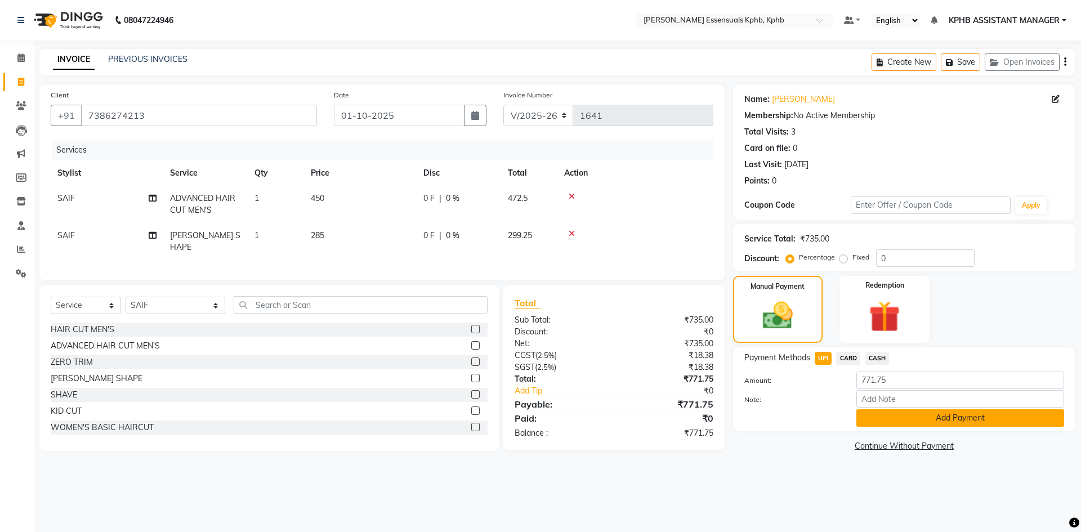
click at [916, 414] on button "Add Payment" at bounding box center [960, 417] width 208 height 17
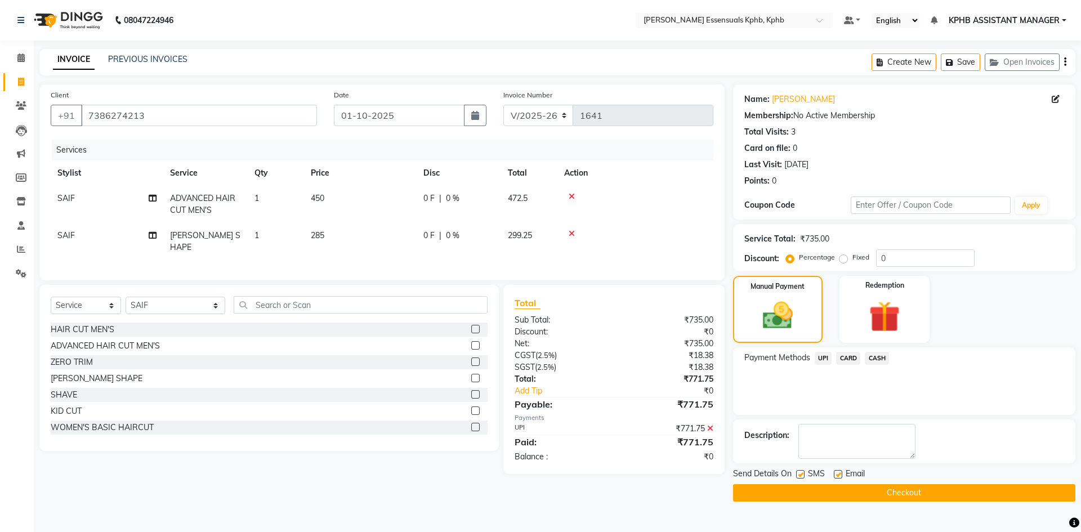
click at [920, 492] on button "Checkout" at bounding box center [904, 492] width 342 height 17
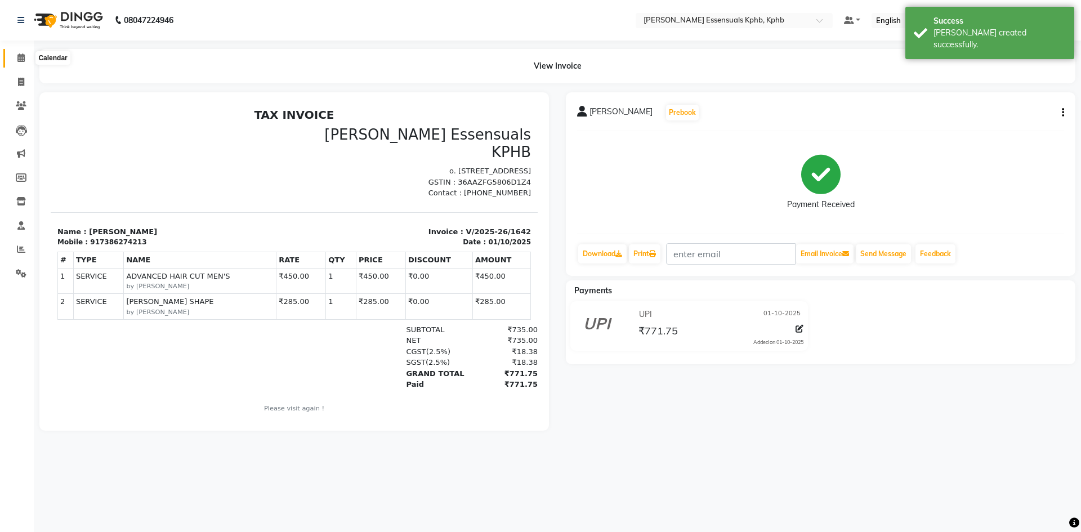
click at [19, 61] on icon at bounding box center [20, 57] width 7 height 8
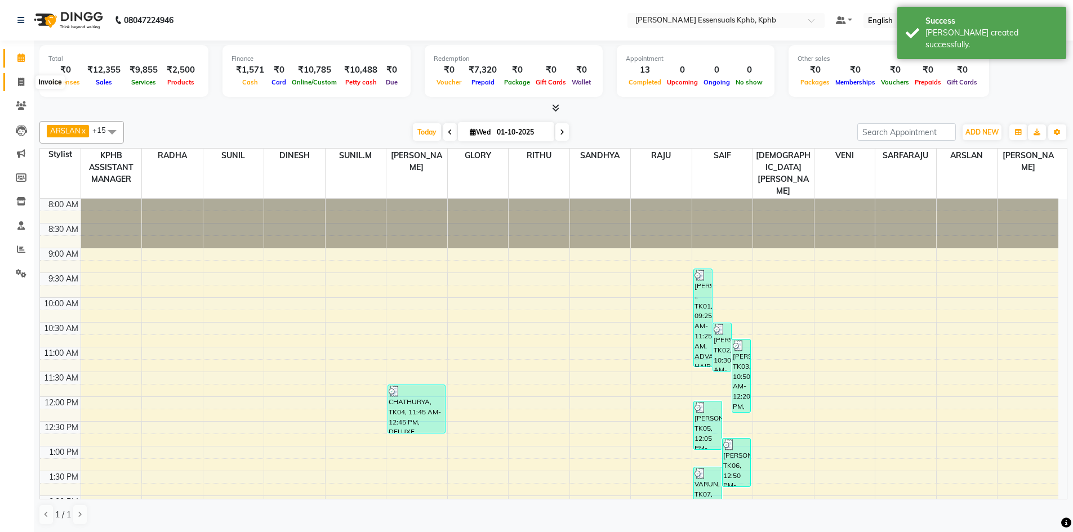
click at [21, 82] on icon at bounding box center [21, 82] width 6 height 8
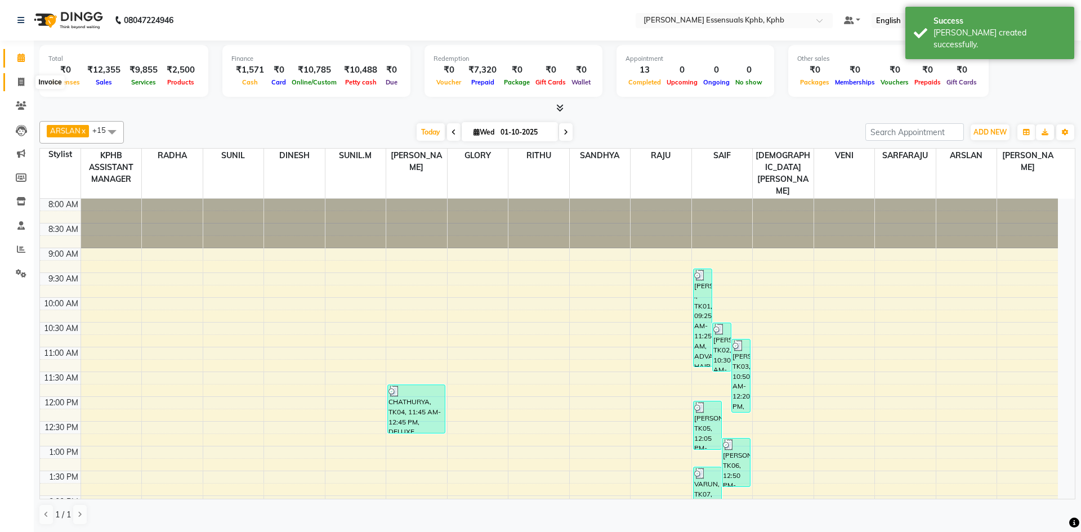
select select "5938"
select select "service"
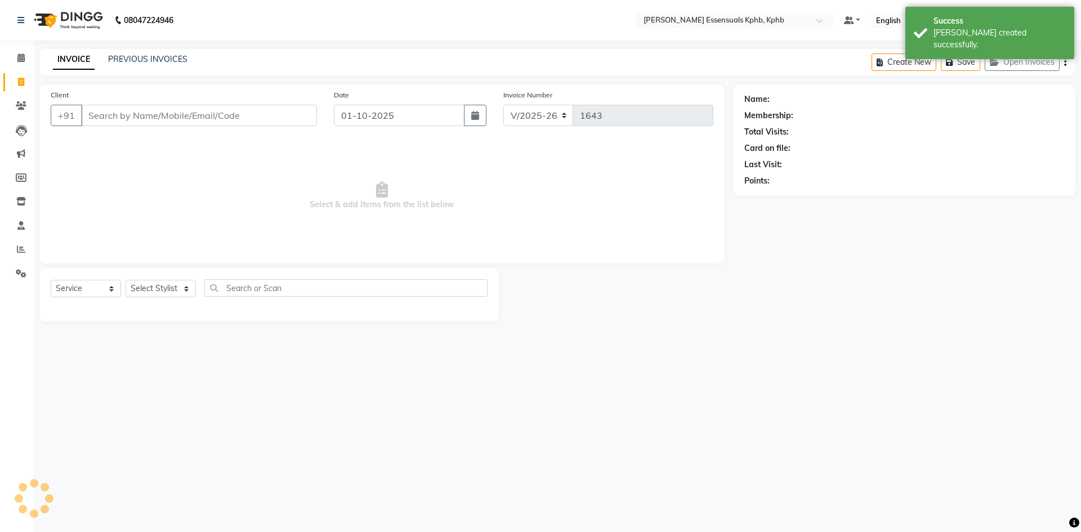
click at [132, 53] on div "INVOICE PREVIOUS INVOICES Create New Save Open Invoices" at bounding box center [557, 62] width 1036 height 26
click at [145, 58] on link "PREVIOUS INVOICES" at bounding box center [147, 59] width 79 height 10
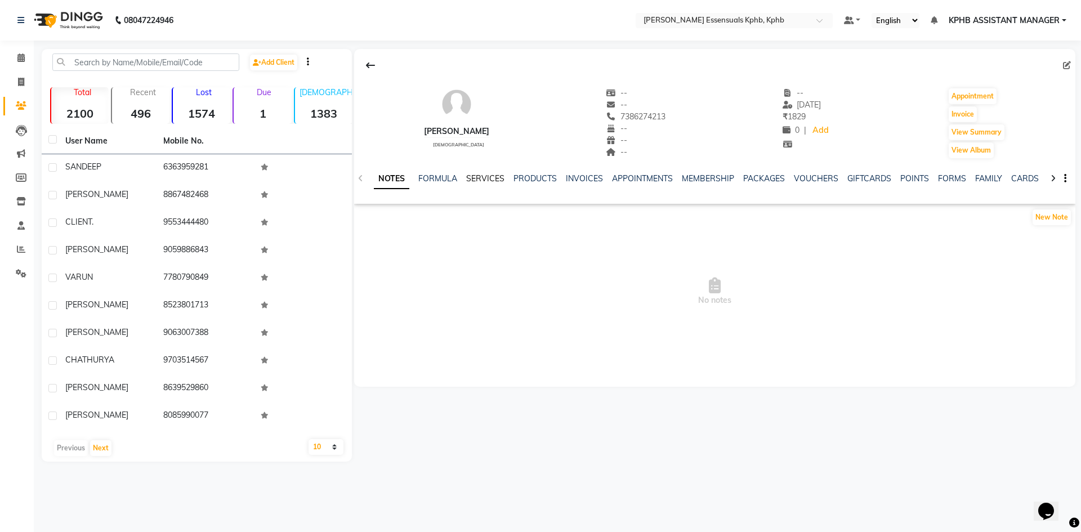
click at [486, 177] on link "SERVICES" at bounding box center [485, 178] width 38 height 10
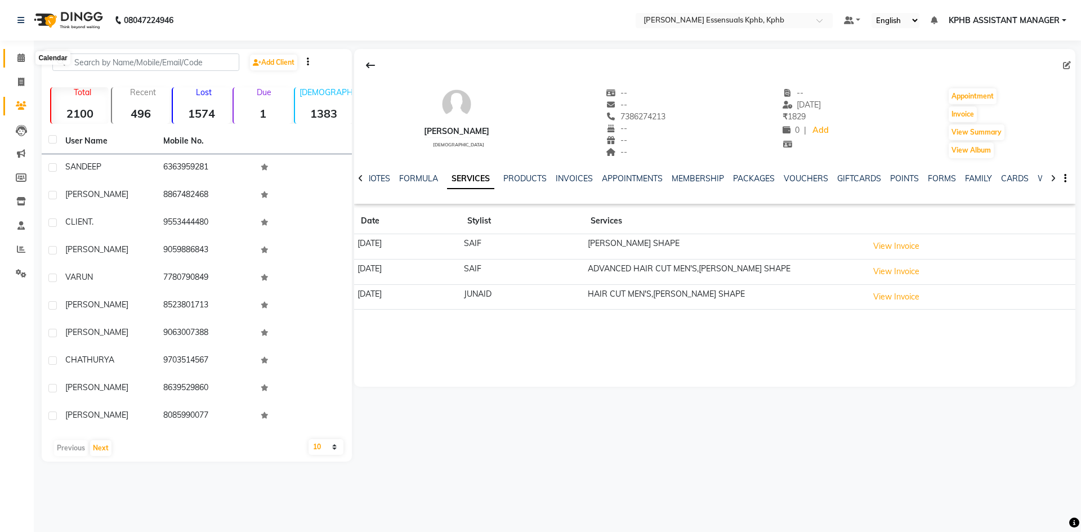
click at [16, 56] on span at bounding box center [21, 58] width 20 height 13
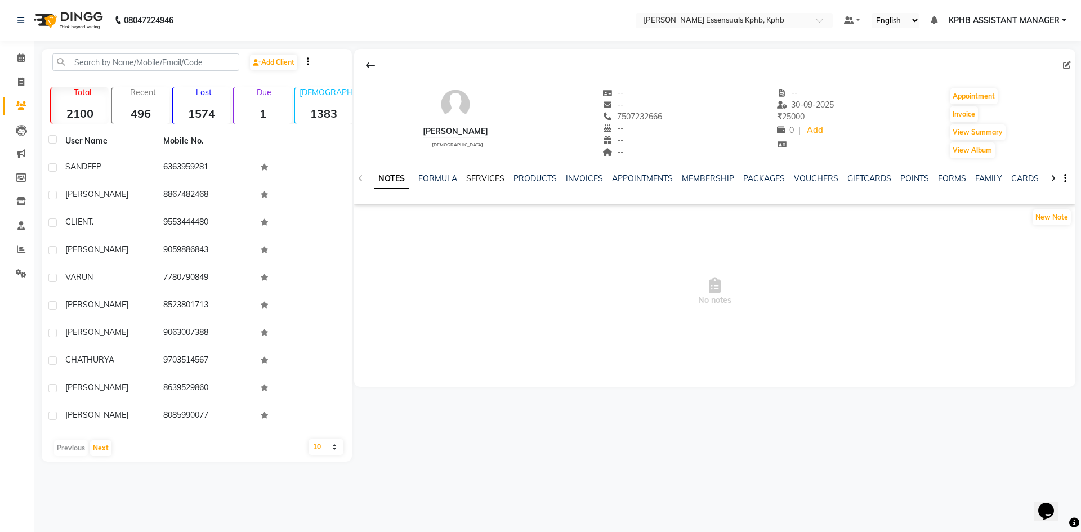
click at [483, 177] on link "SERVICES" at bounding box center [485, 178] width 38 height 10
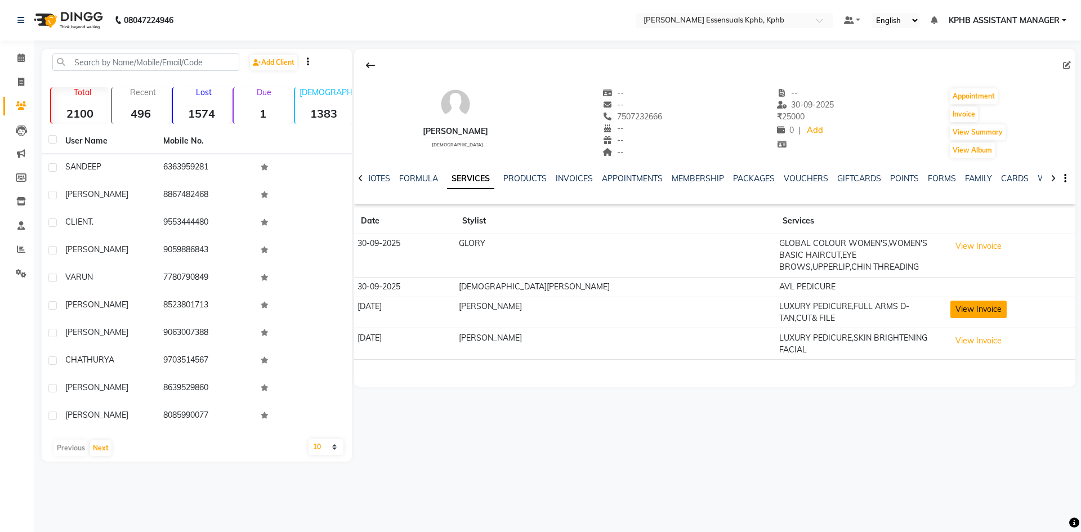
click at [950, 302] on button "View Invoice" at bounding box center [978, 309] width 56 height 17
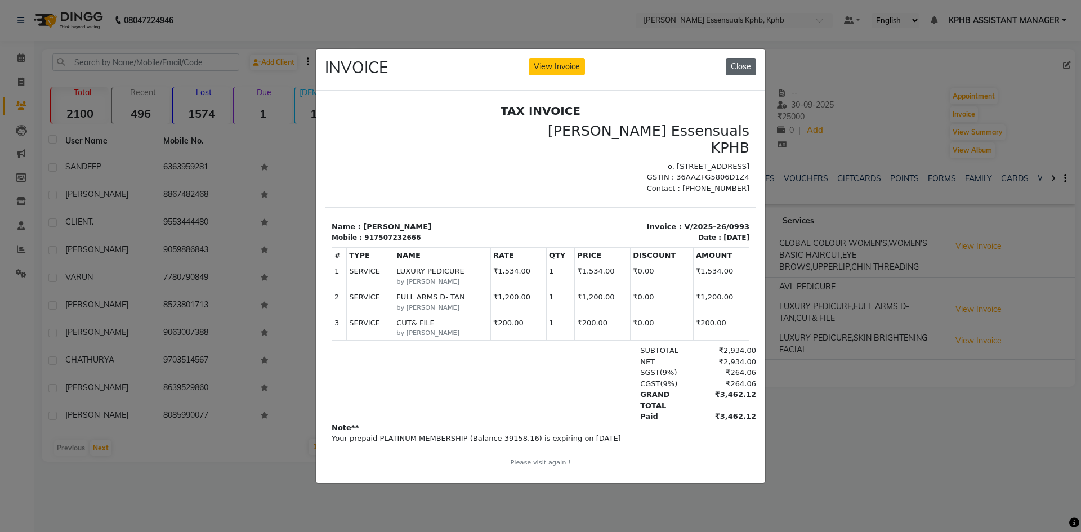
click at [735, 59] on button "Close" at bounding box center [741, 66] width 30 height 17
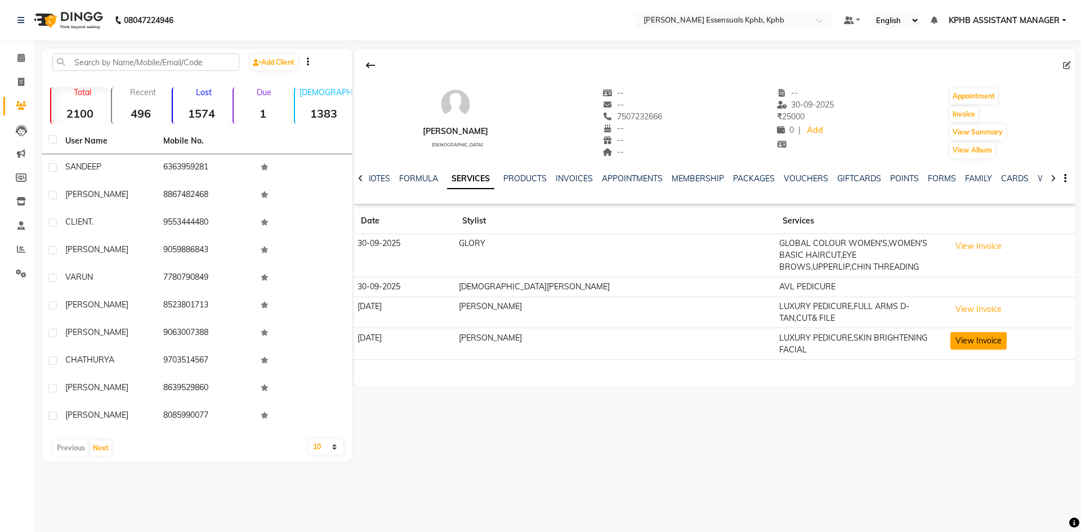
click at [950, 332] on button "View Invoice" at bounding box center [978, 340] width 56 height 17
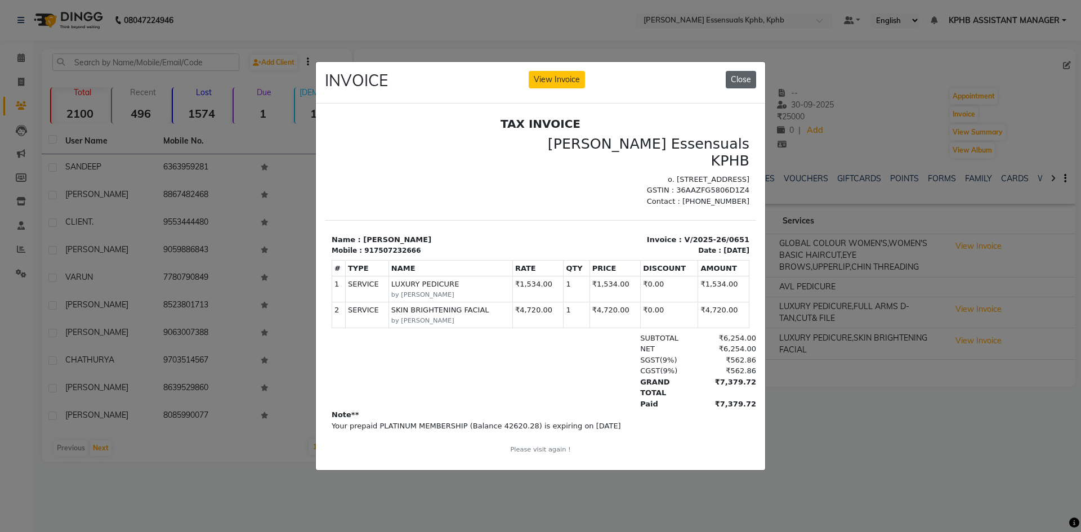
click at [739, 72] on button "Close" at bounding box center [741, 79] width 30 height 17
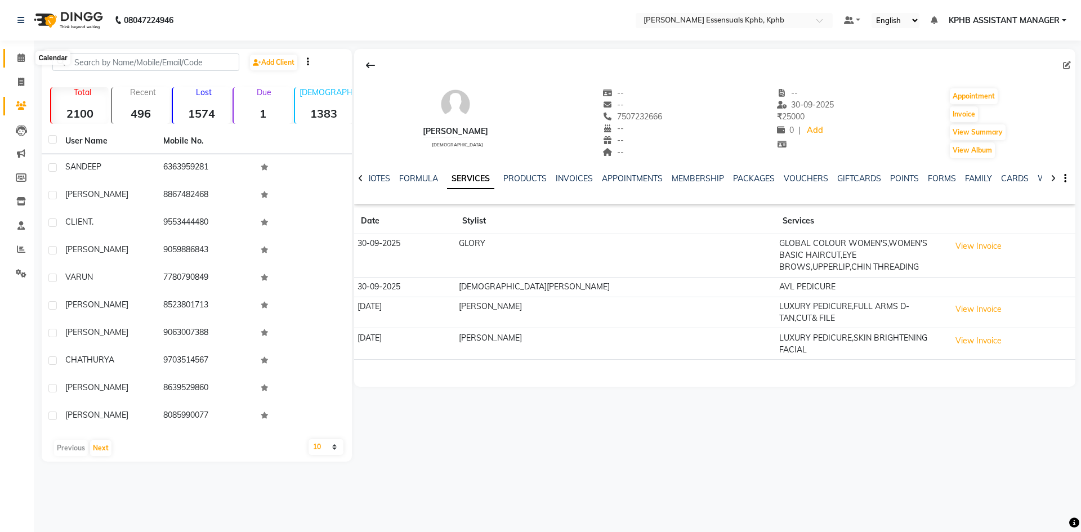
drag, startPoint x: 16, startPoint y: 63, endPoint x: 44, endPoint y: 0, distance: 69.3
click at [16, 63] on span at bounding box center [21, 58] width 20 height 13
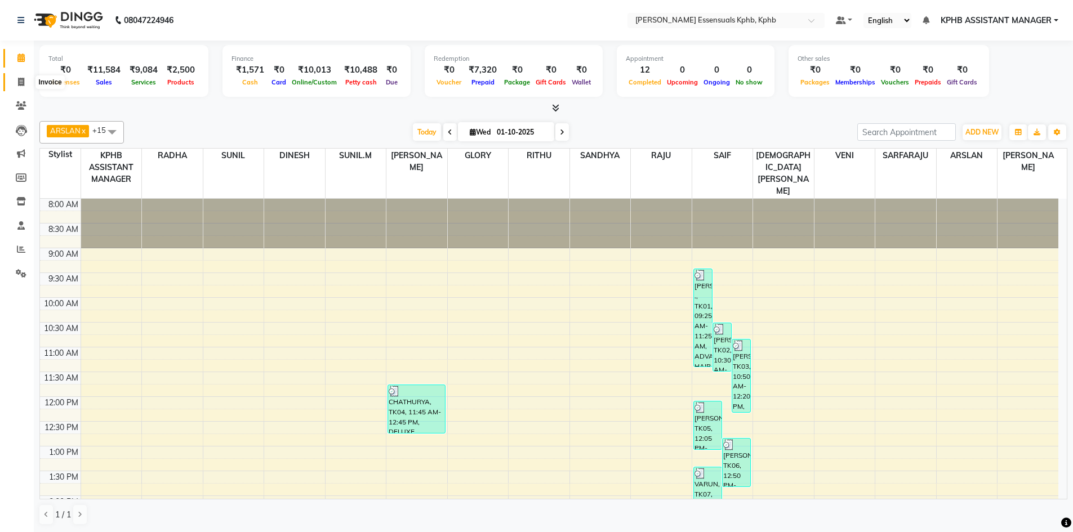
drag, startPoint x: 19, startPoint y: 83, endPoint x: 57, endPoint y: 78, distance: 39.3
click at [19, 83] on icon at bounding box center [21, 82] width 6 height 8
select select "5938"
select select "service"
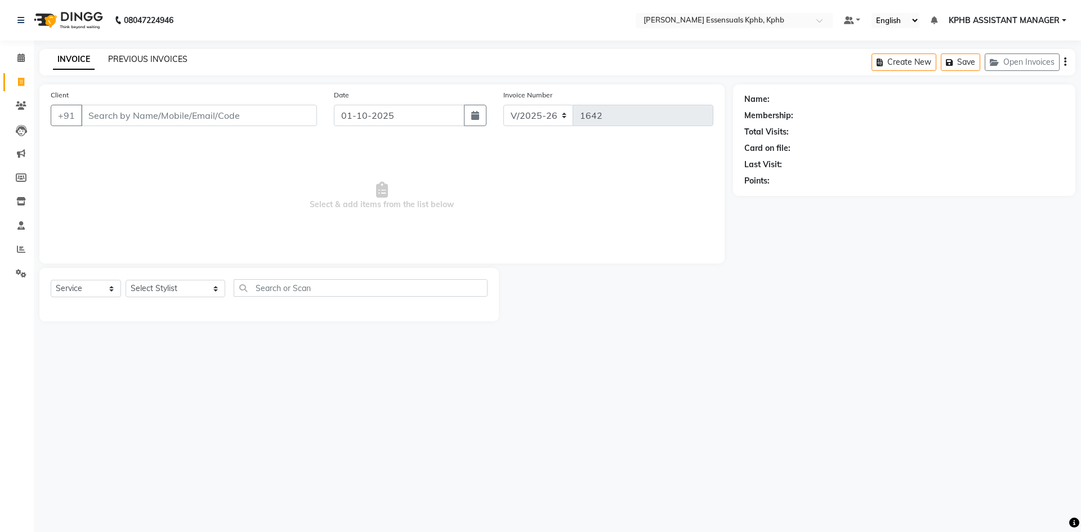
click at [142, 59] on link "PREVIOUS INVOICES" at bounding box center [147, 59] width 79 height 10
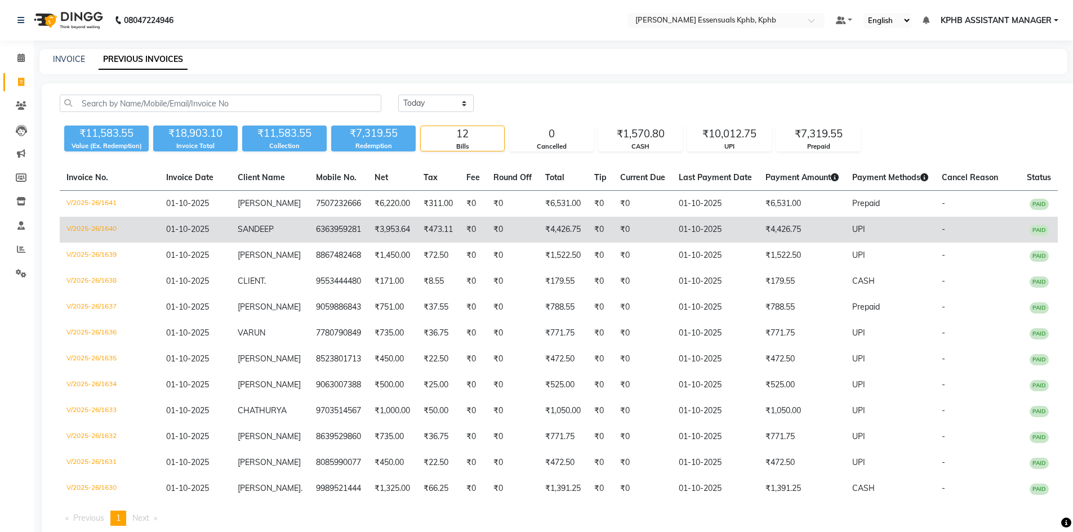
scroll to position [53, 0]
